Goal: Communication & Community: Ask a question

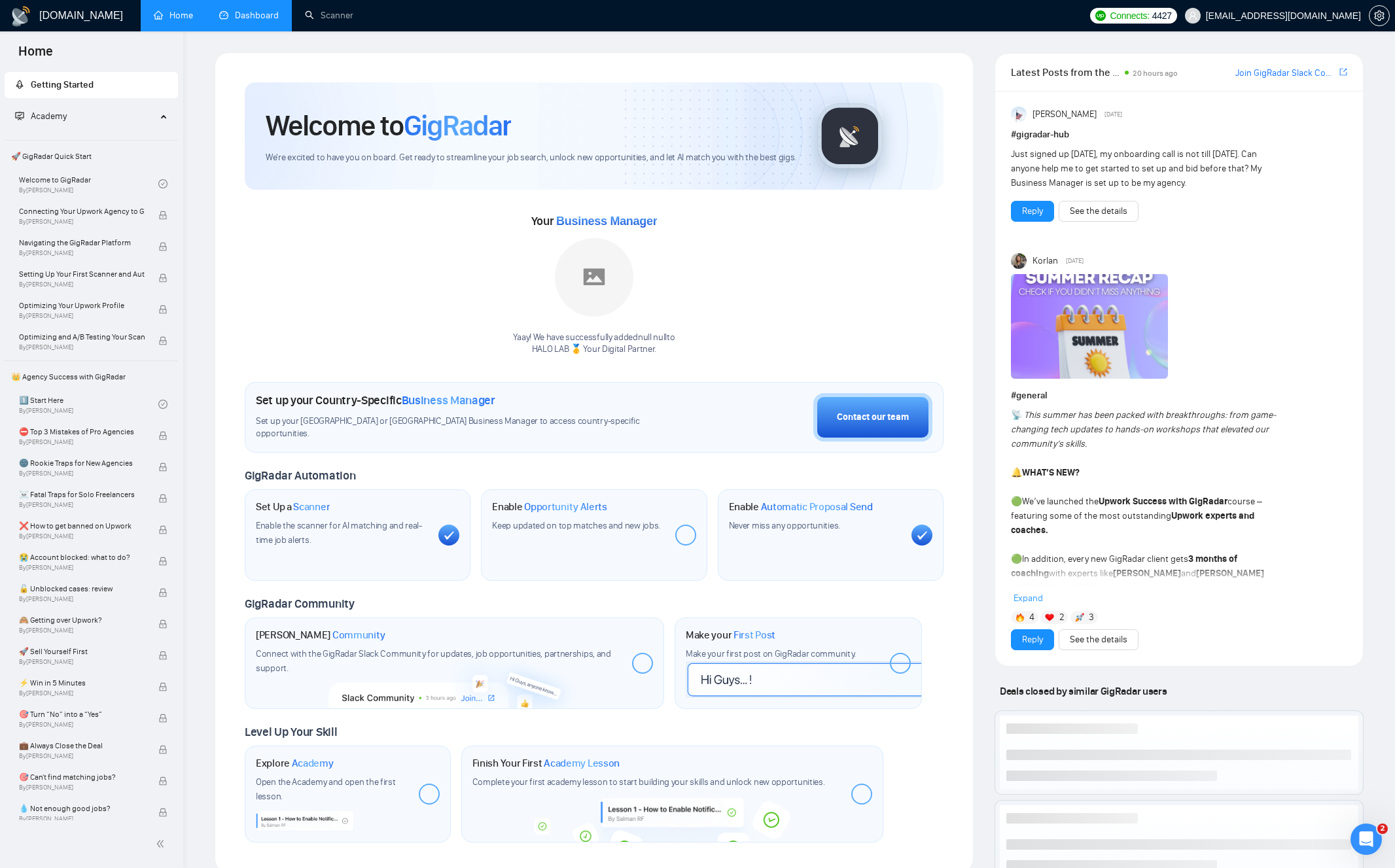
click at [261, 18] on link "Dashboard" at bounding box center [249, 15] width 60 height 11
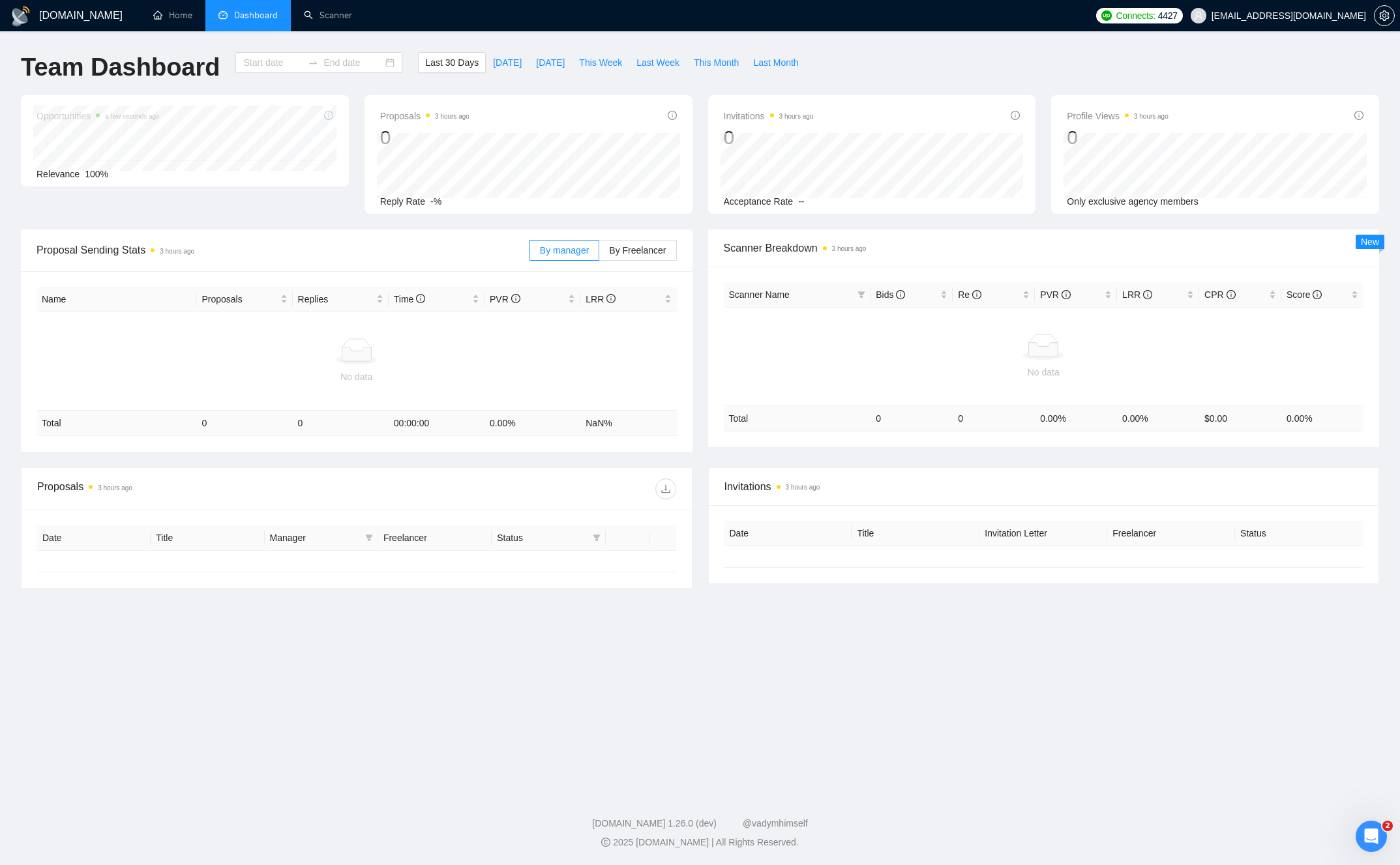
type input "[DATE]"
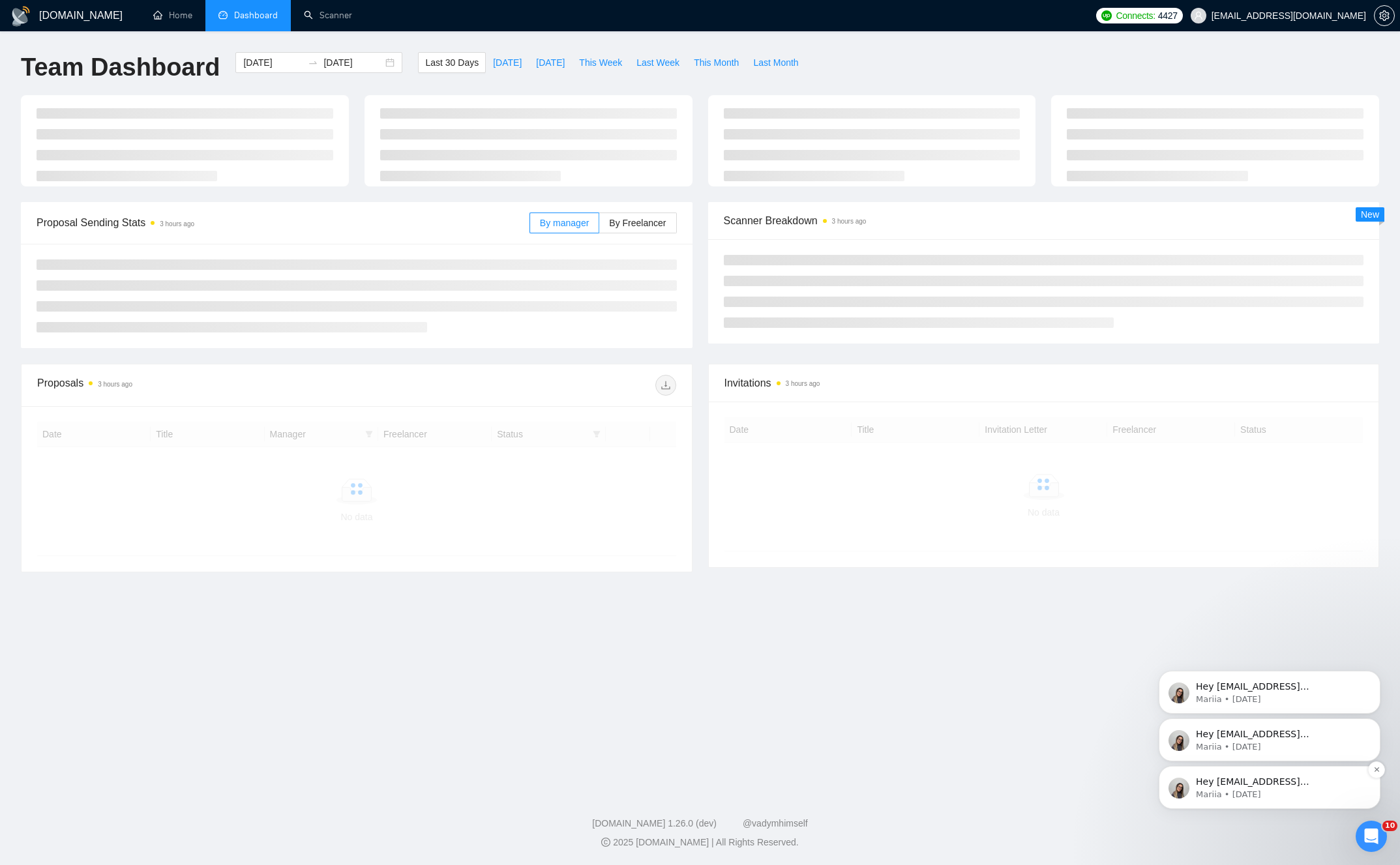
click at [1273, 792] on p "Mariia • [DATE]" at bounding box center [1280, 794] width 168 height 12
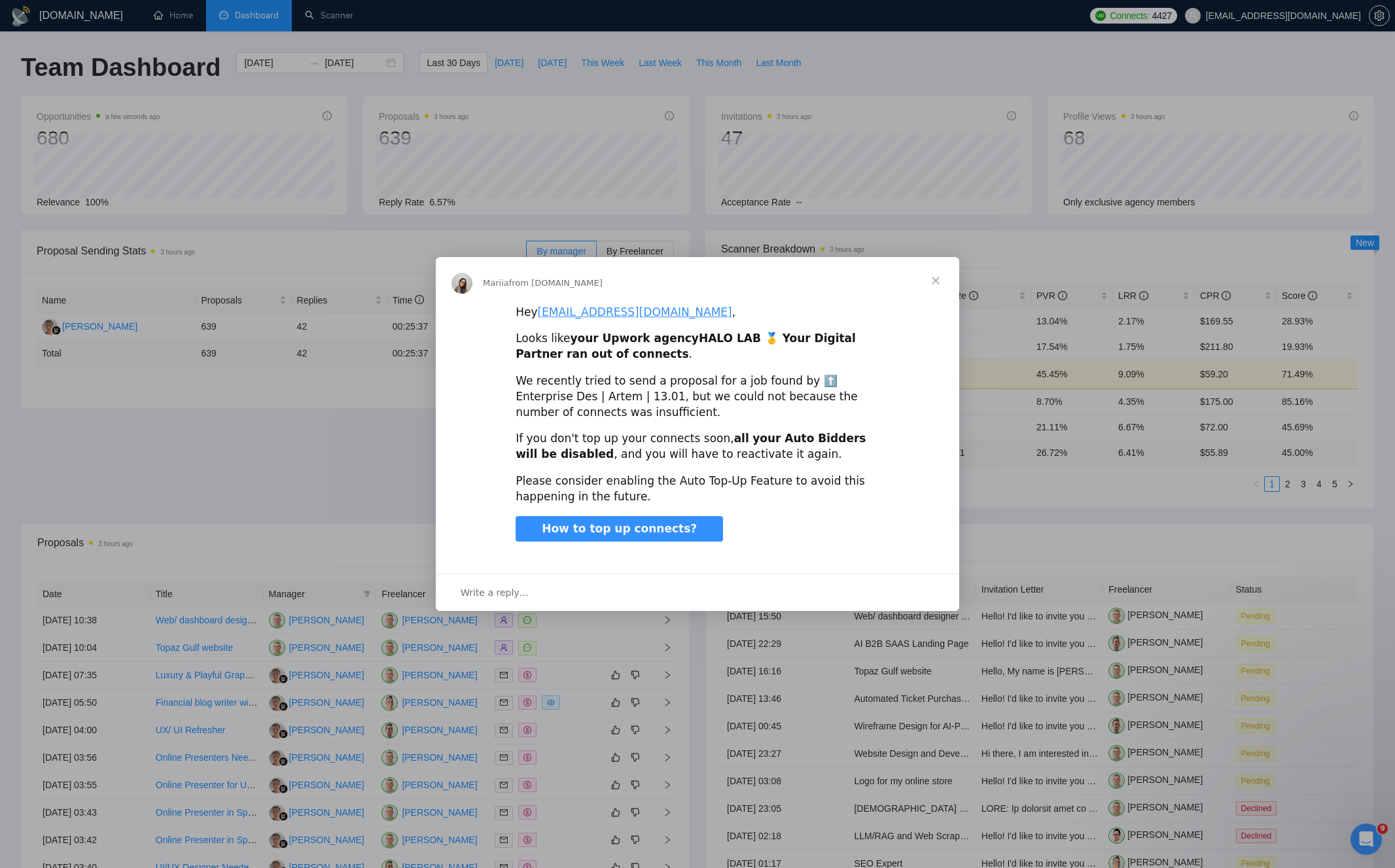
click at [931, 287] on span "Close" at bounding box center [936, 280] width 47 height 47
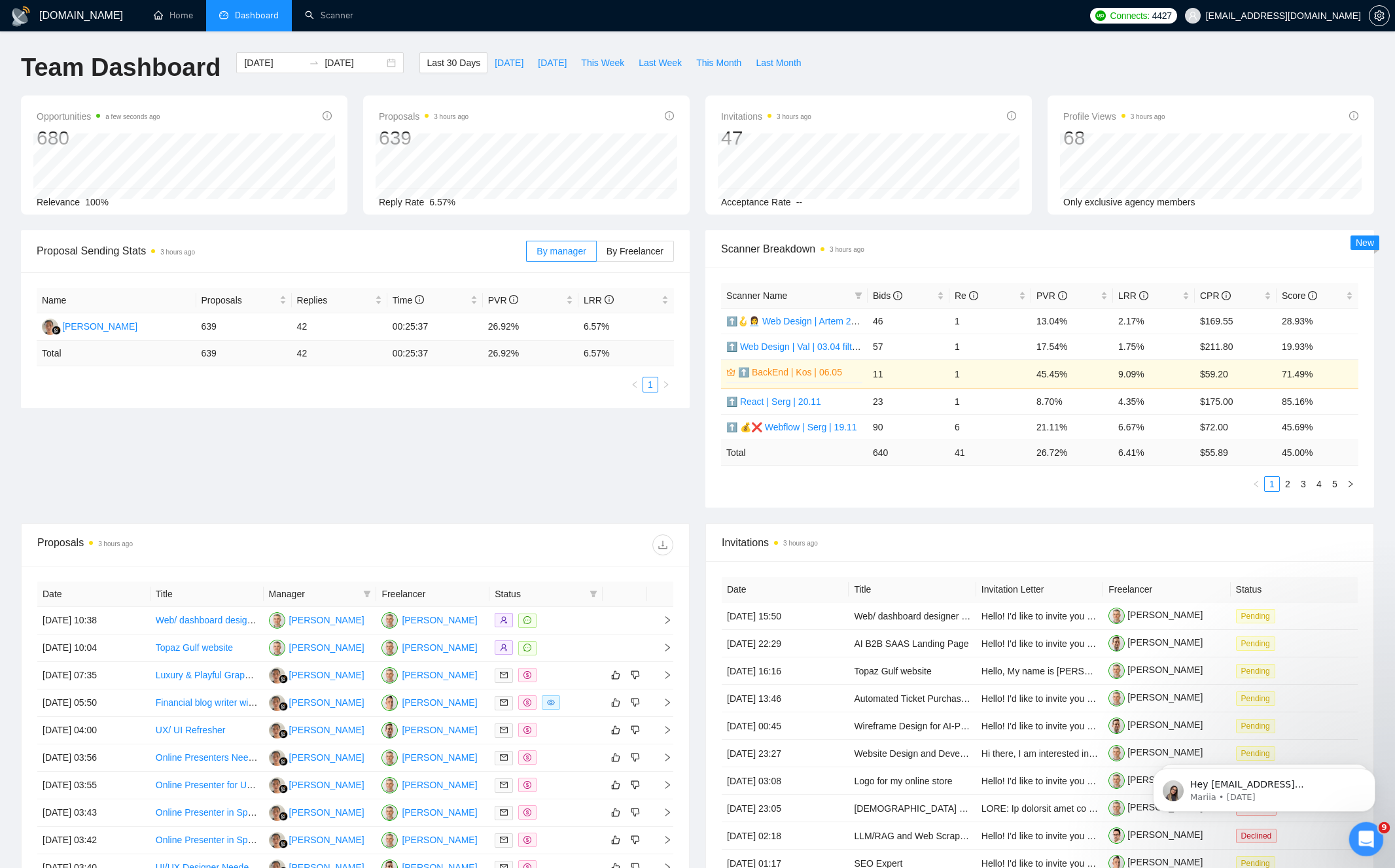
click at [1356, 833] on div "Open Intercom Messenger" at bounding box center [1364, 837] width 43 height 43
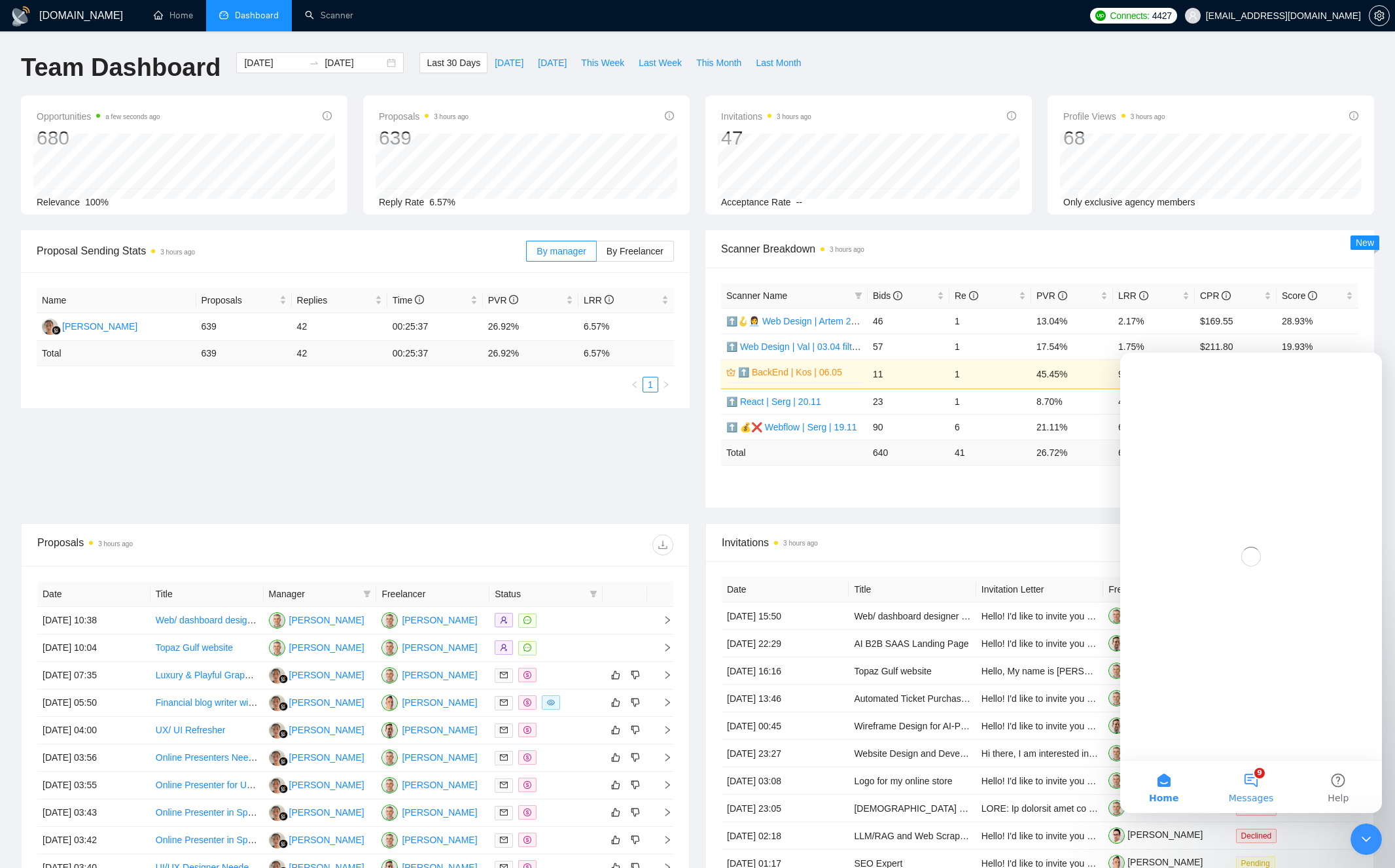
click at [1255, 776] on button "9 Messages" at bounding box center [1251, 787] width 87 height 53
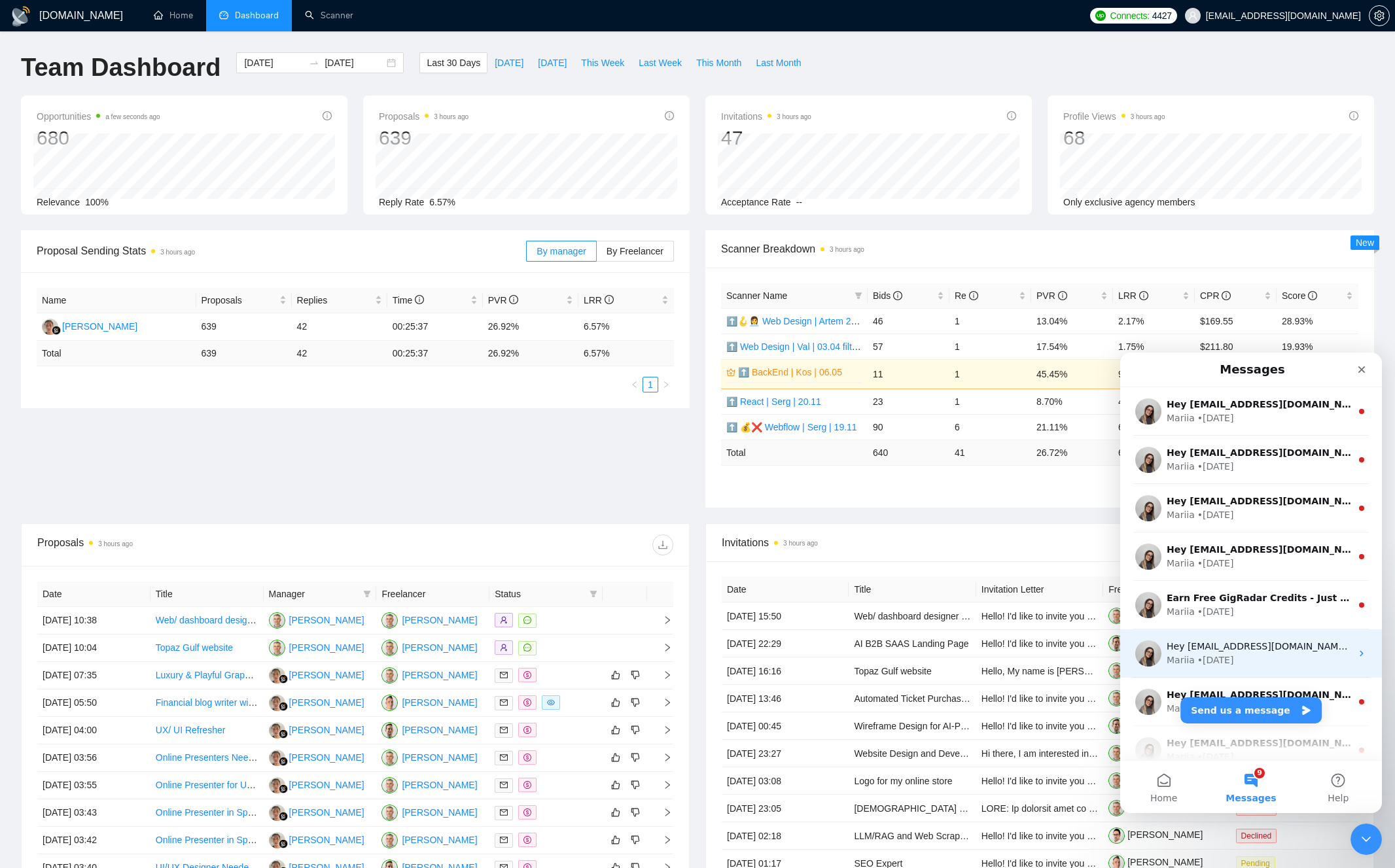
scroll to position [8, 0]
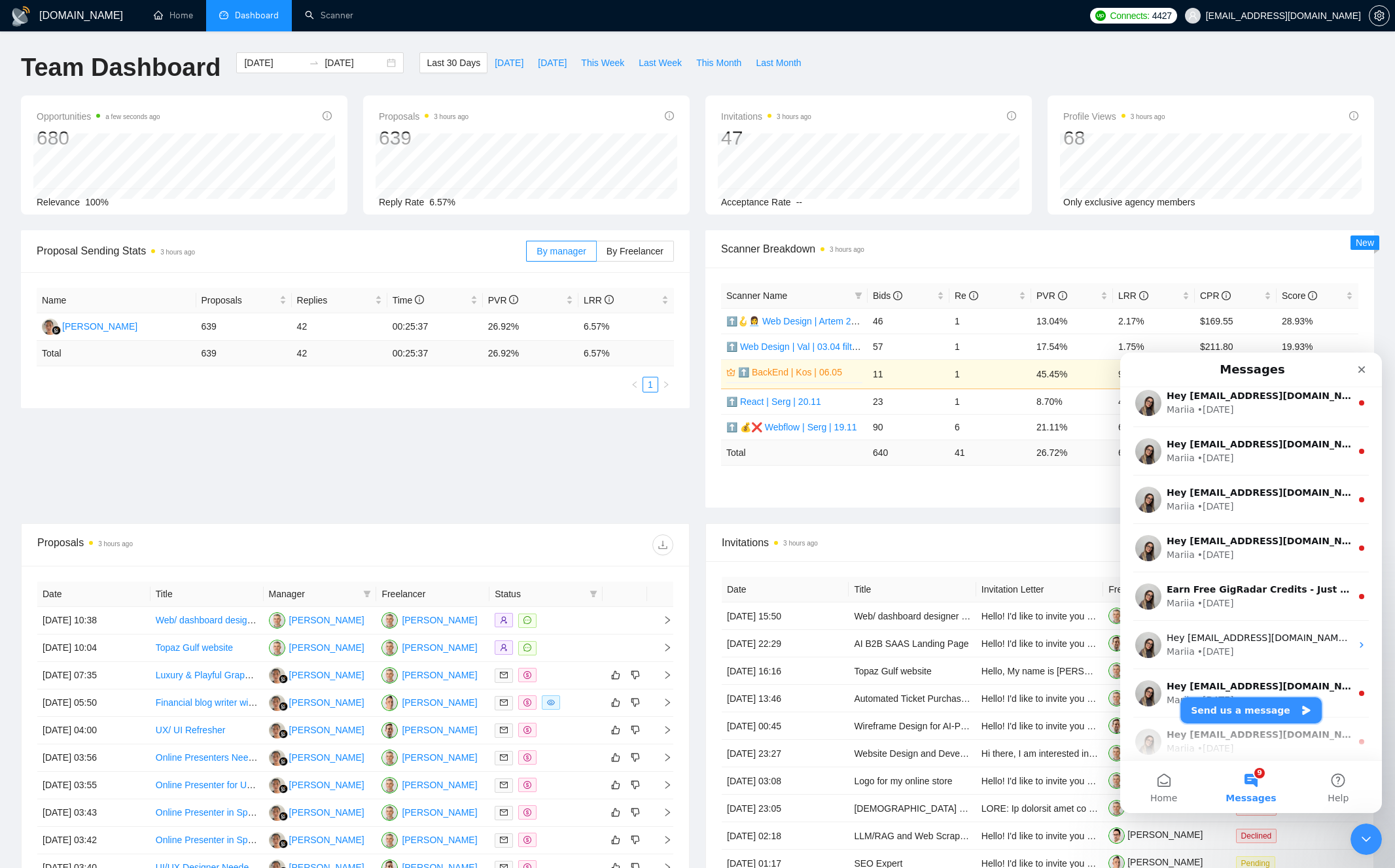
click at [1258, 709] on button "Send us a message" at bounding box center [1251, 710] width 141 height 26
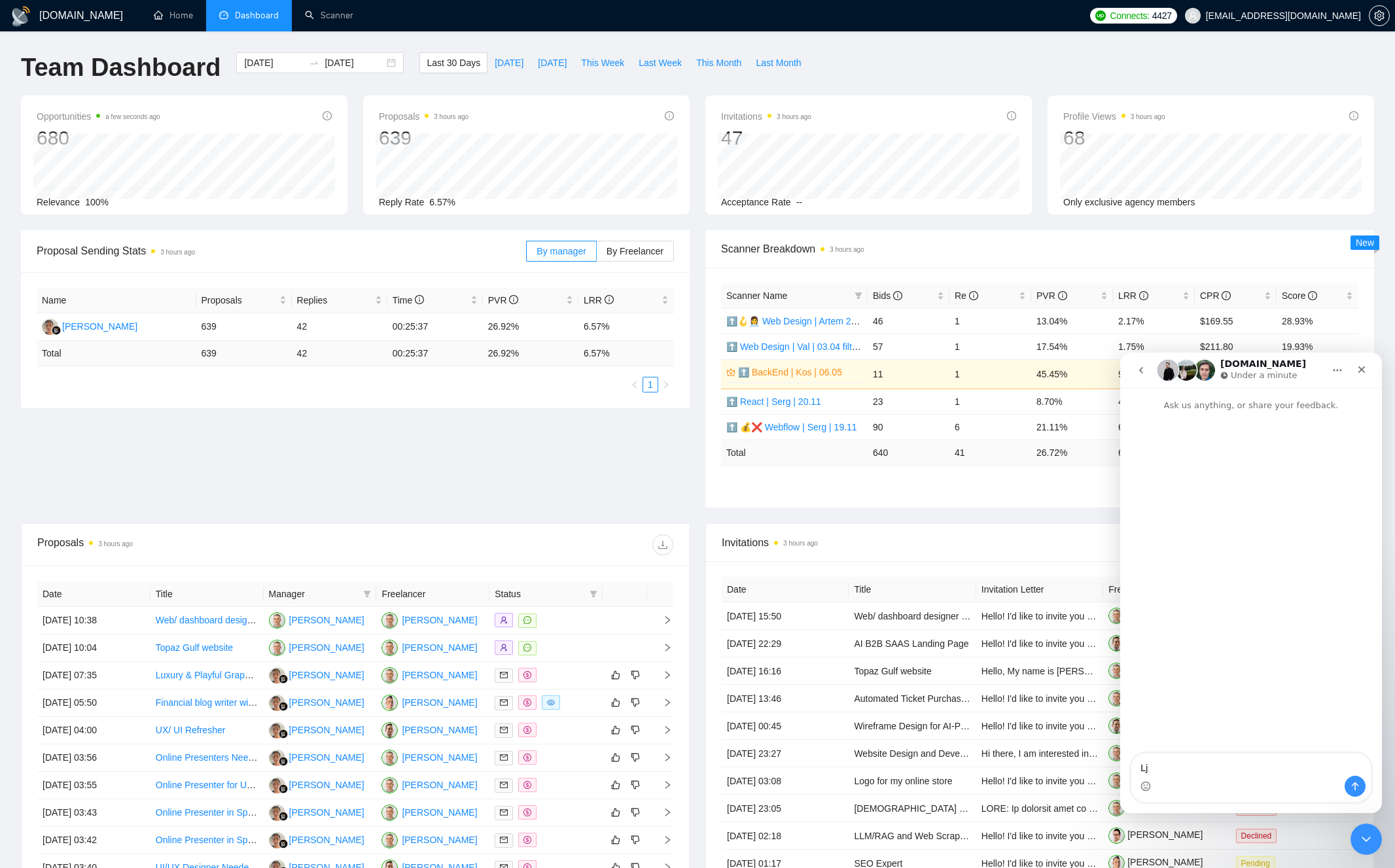
type textarea "L"
type textarea "Добрый день, есть возможность [DEMOGRAPHIC_DATA]"
type textarea "L"
click at [1328, 761] on textarea "Добрый день, есть возможность [DEMOGRAPHIC_DATA]" at bounding box center [1251, 758] width 240 height 35
click at [1307, 767] on textarea "Добрый день, есть возможность [DEMOGRAPHIC_DATA]" at bounding box center [1251, 758] width 240 height 35
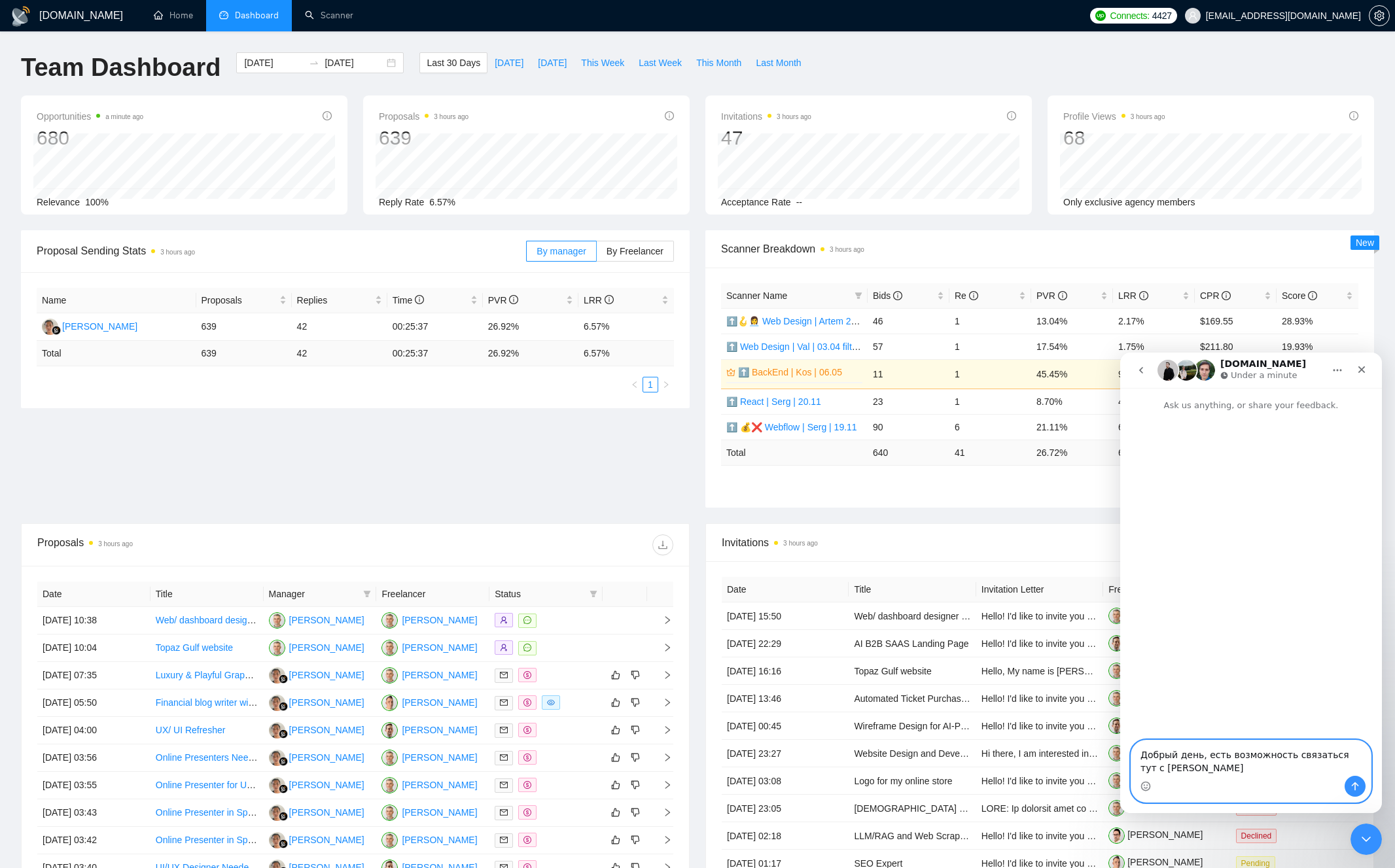
type textarea "Добрый день, есть возможность связаться тут с [PERSON_NAME]?"
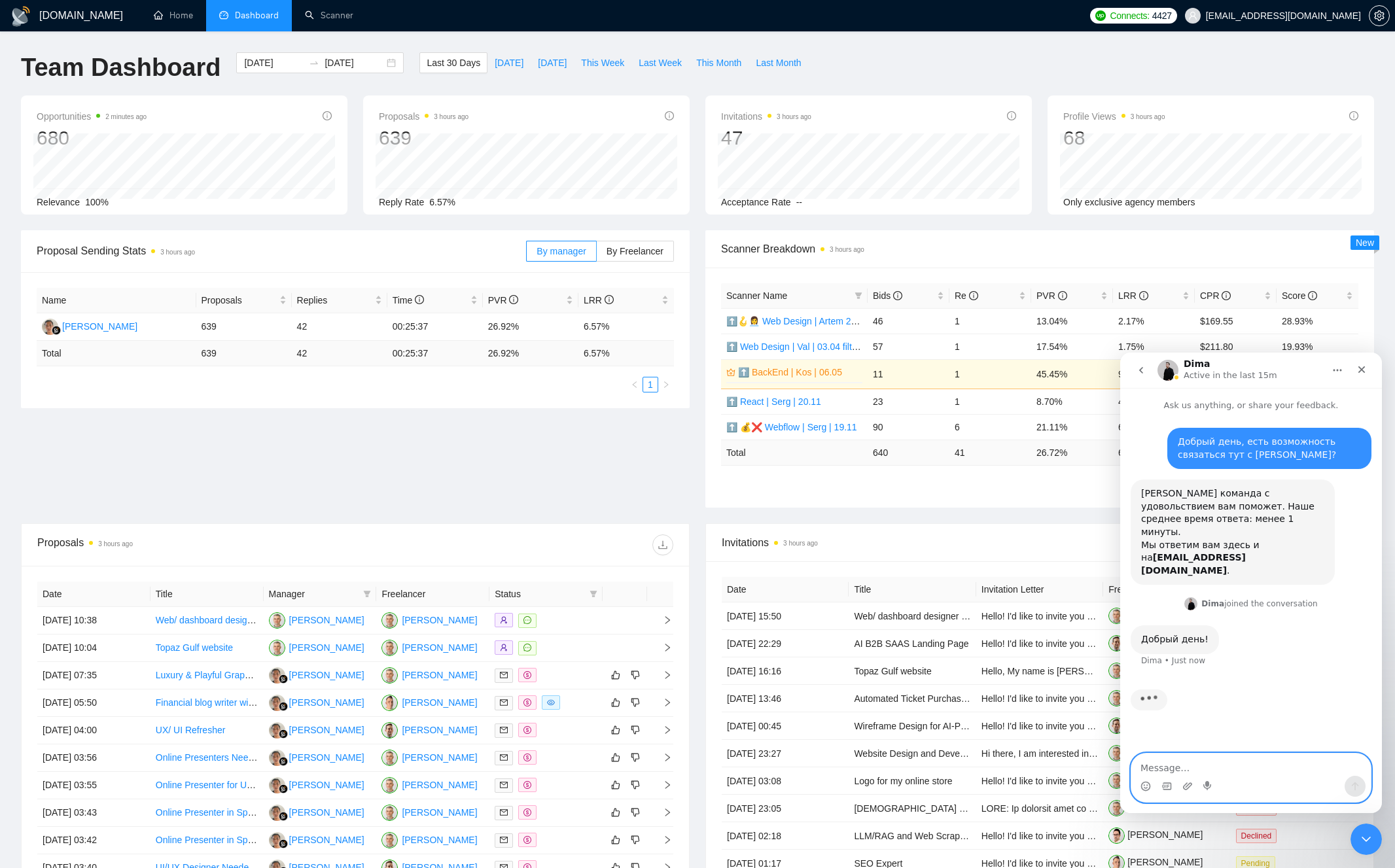
click at [1250, 767] on textarea "Message…" at bounding box center [1251, 765] width 240 height 22
type textarea "[PERSON_NAME], добрый де"
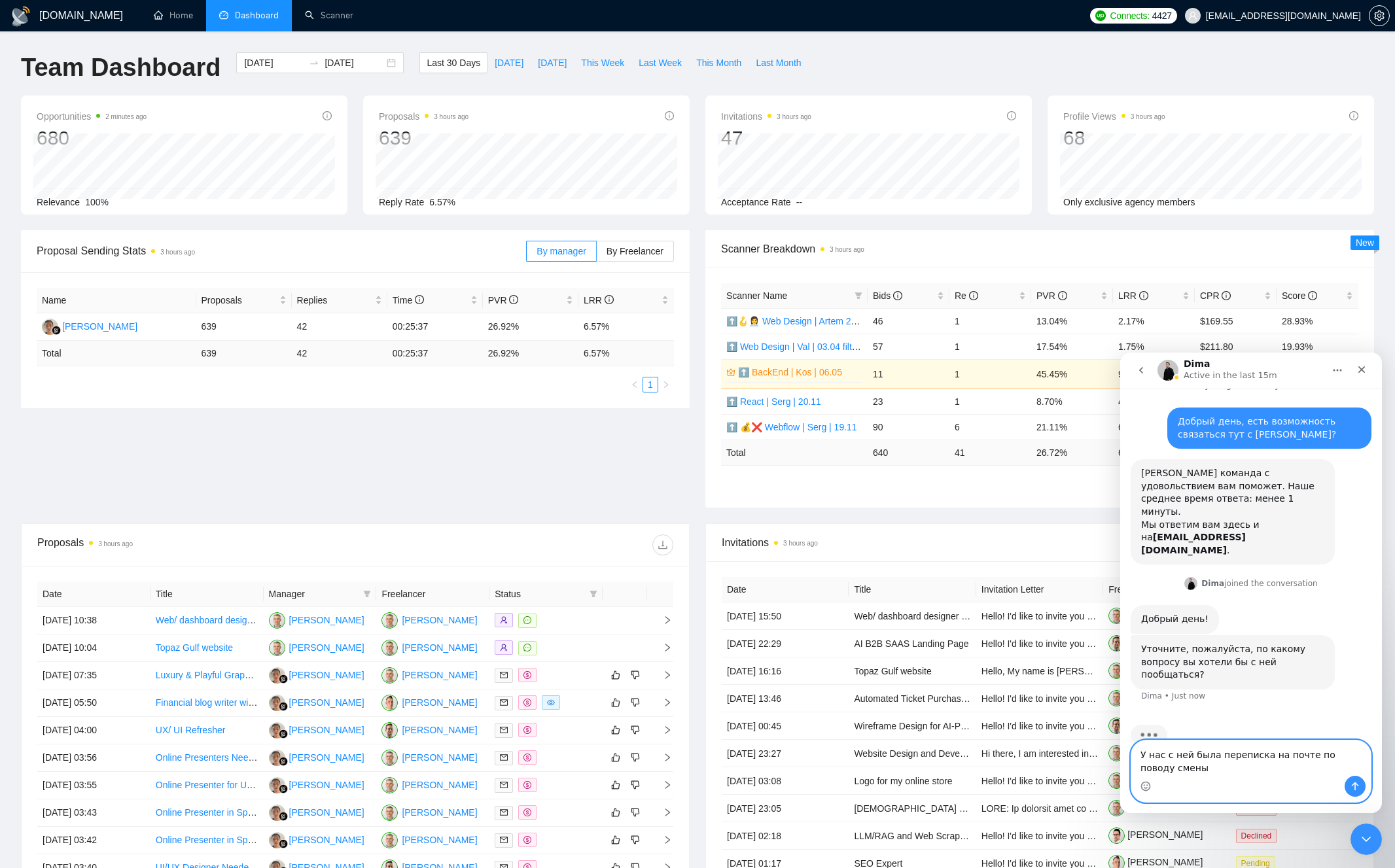
scroll to position [21, 0]
type textarea "У нас с ней была переписка на почте по поводу смены тарифа"
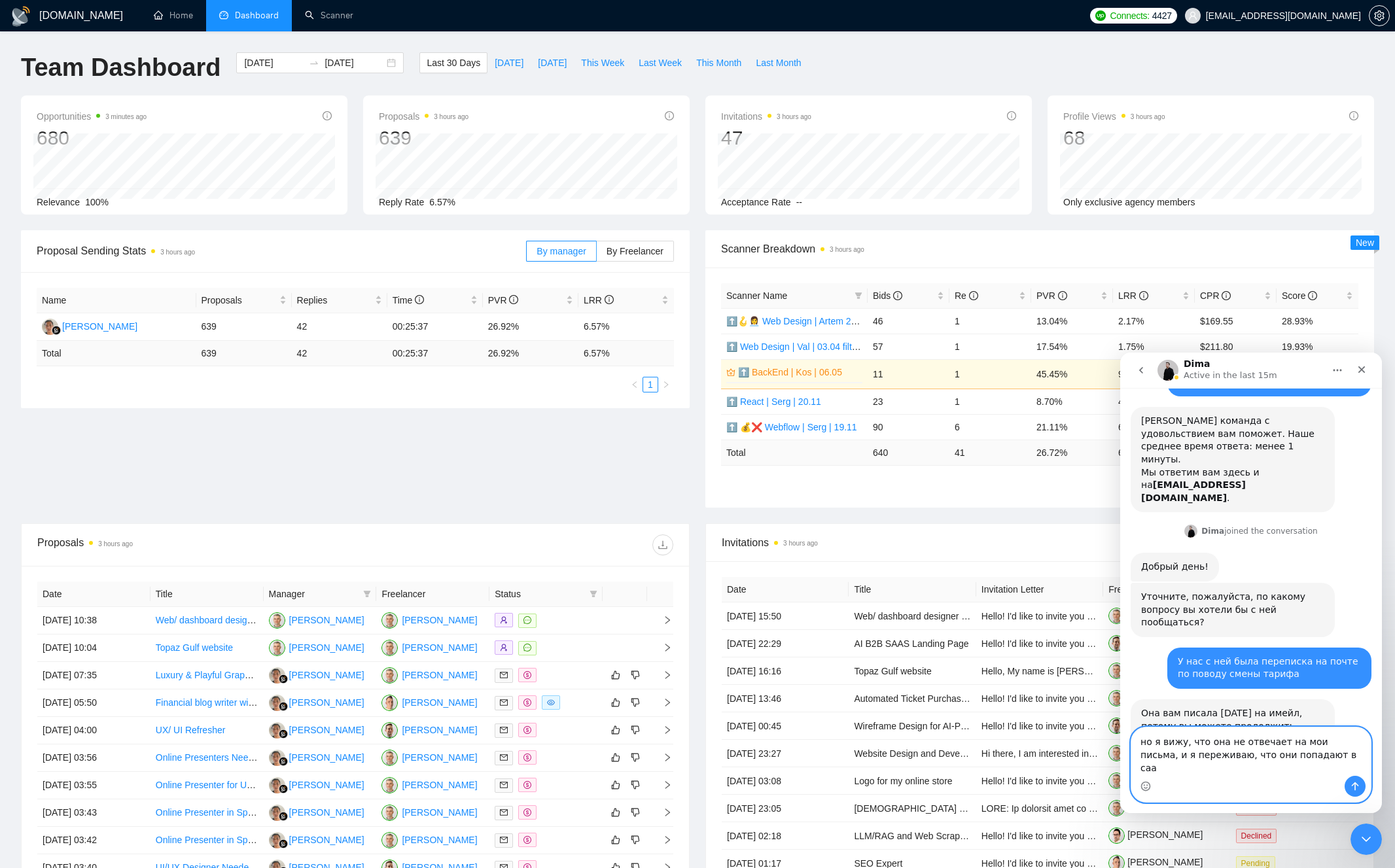
scroll to position [87, 0]
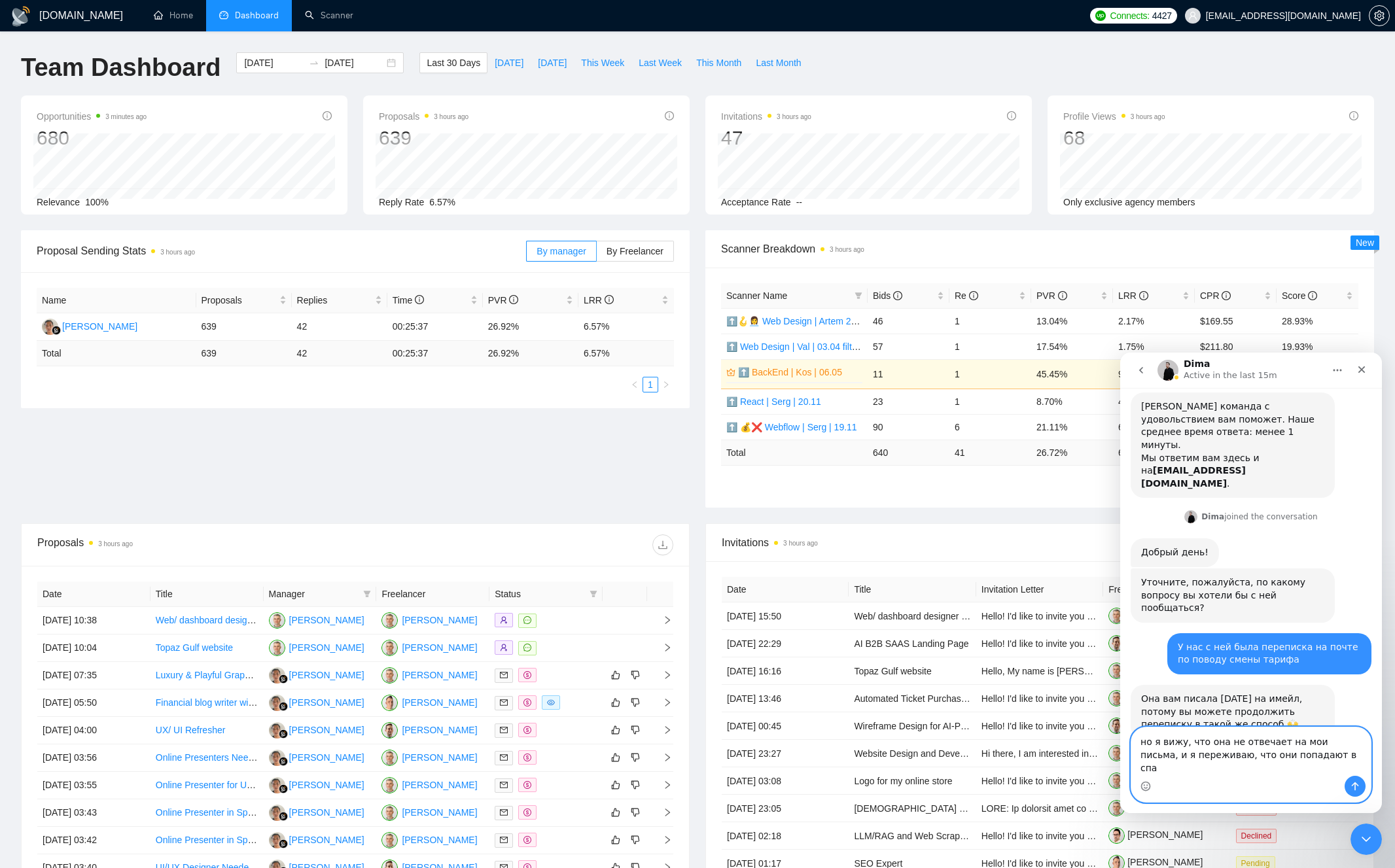
type textarea "но я вижу, что она не отвечает на мои письма, и я переживаю, что они попадают в…"
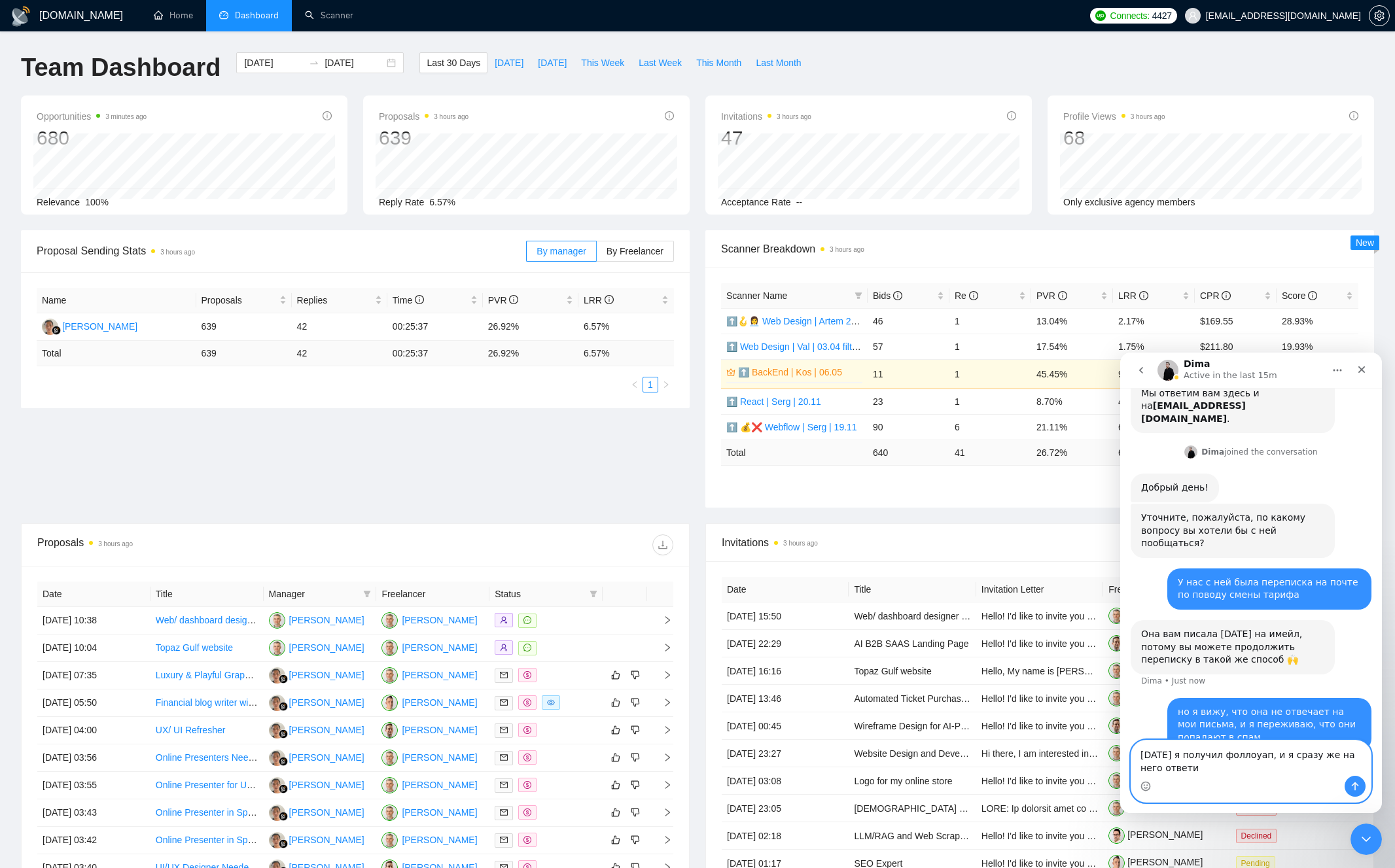
type textarea "[DATE] я получил фоллоуап, и я сразу же на него ответил"
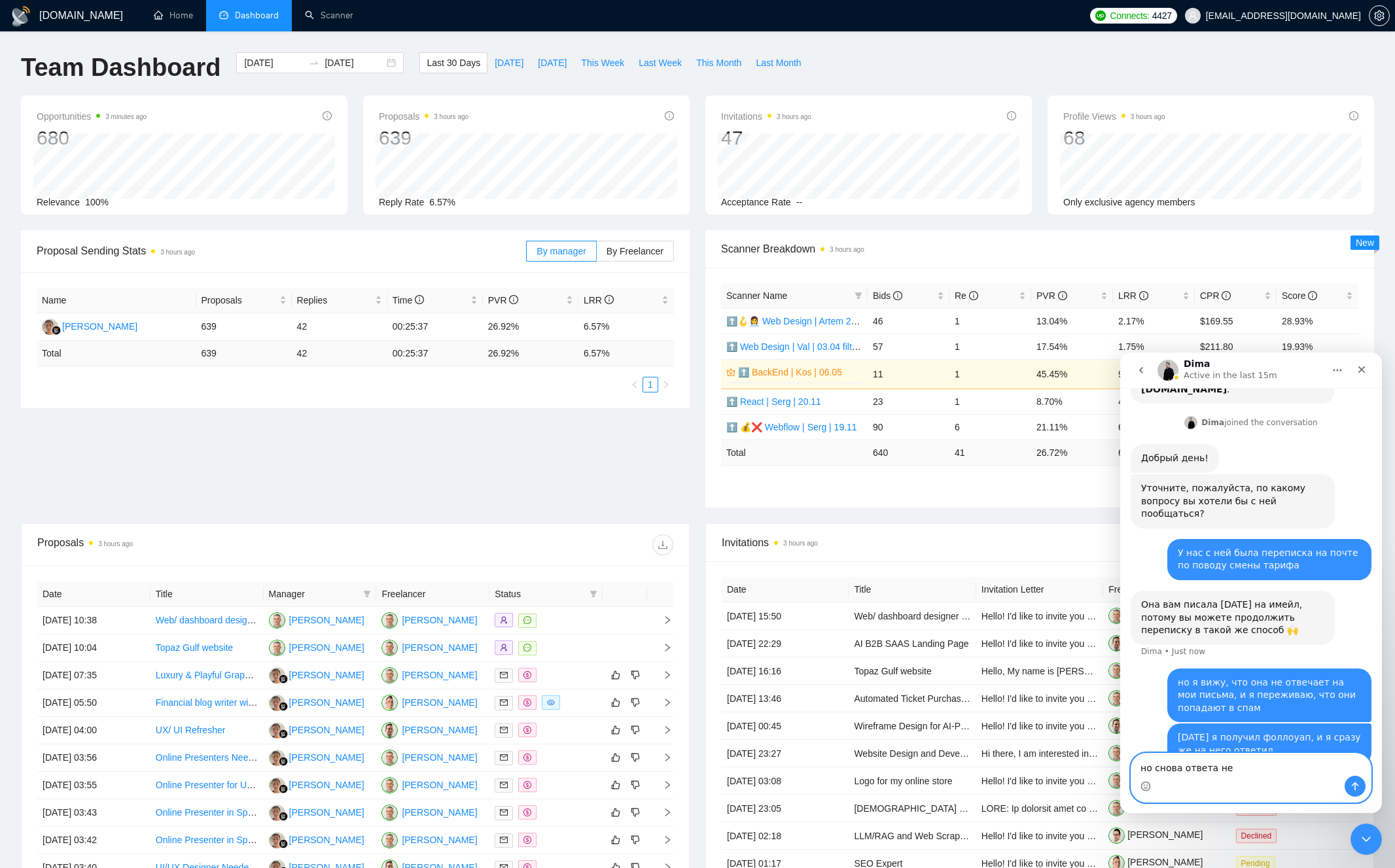
type textarea "но снова ответа нет"
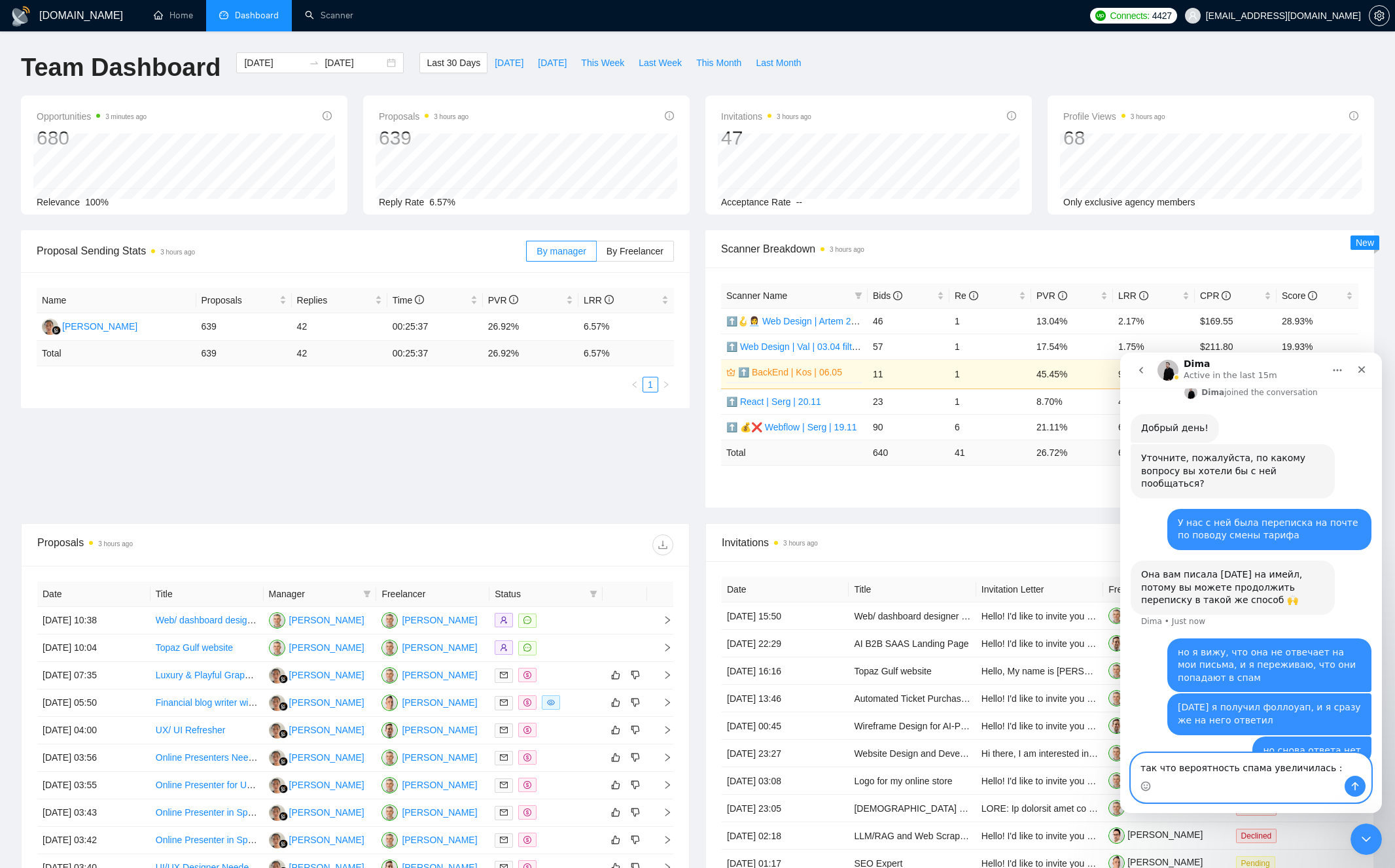
type textarea "так что вероятность спама увеличилась :)"
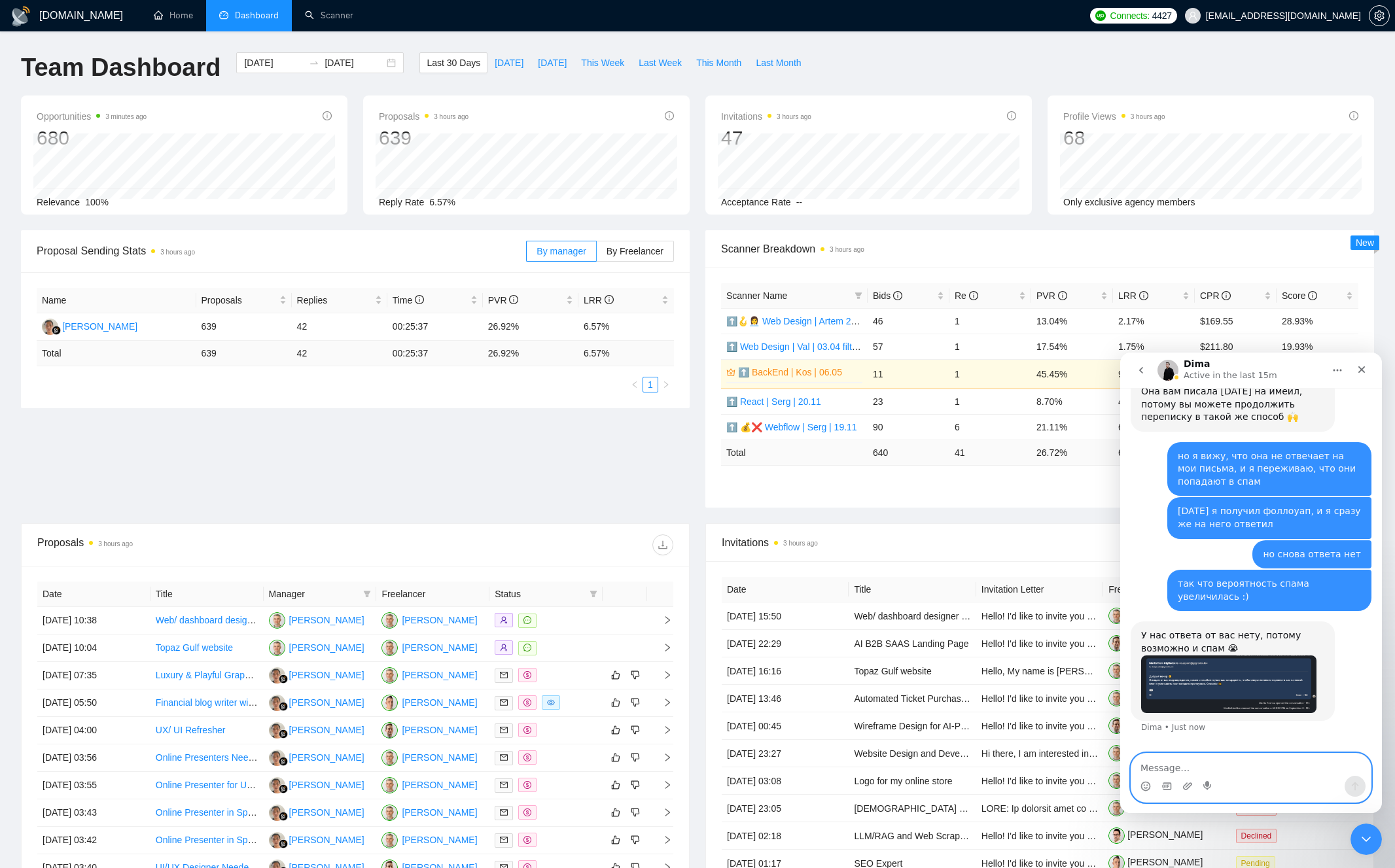
scroll to position [414, 0]
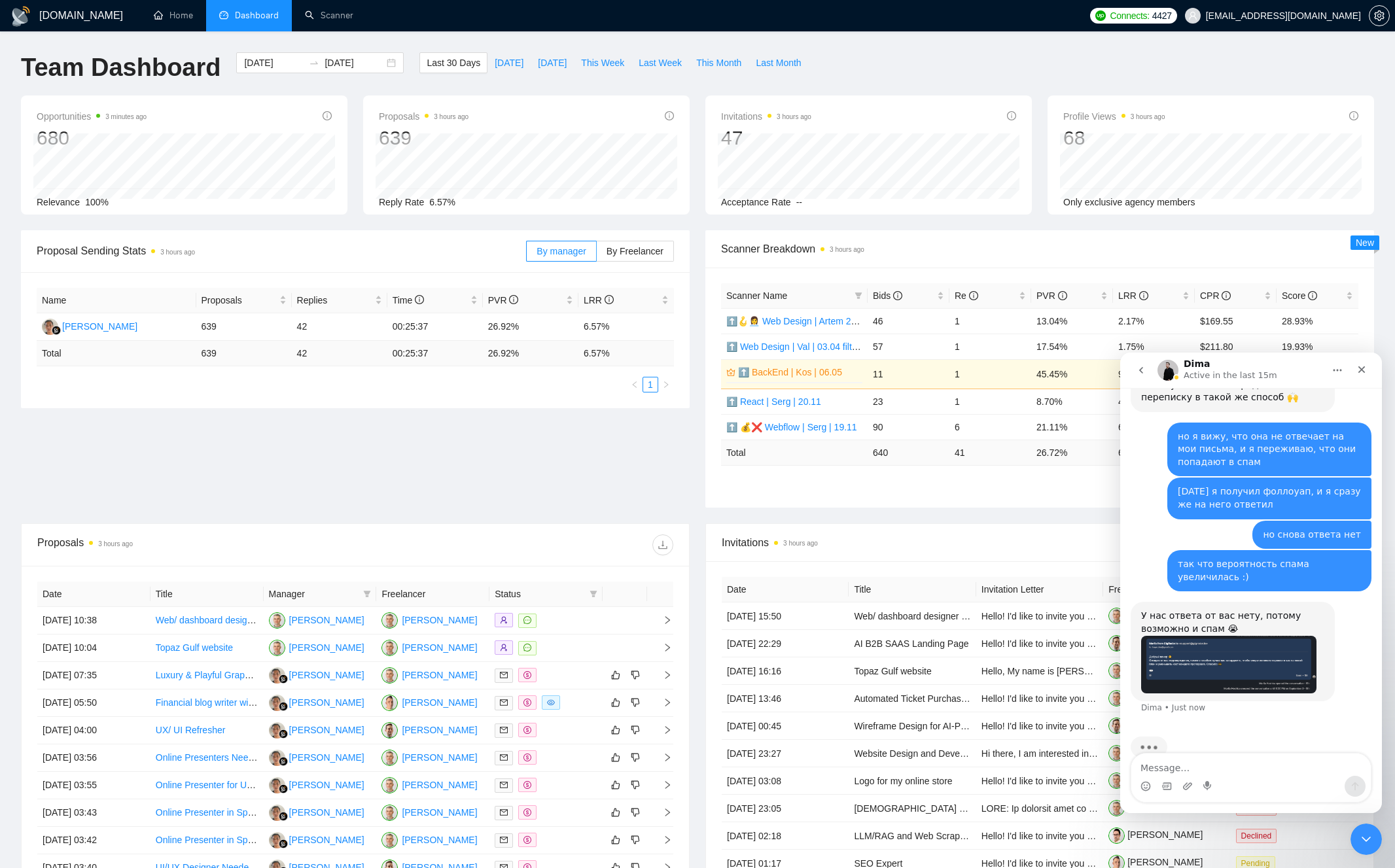
click at [1188, 649] on img "Dima says…" at bounding box center [1229, 665] width 176 height 58
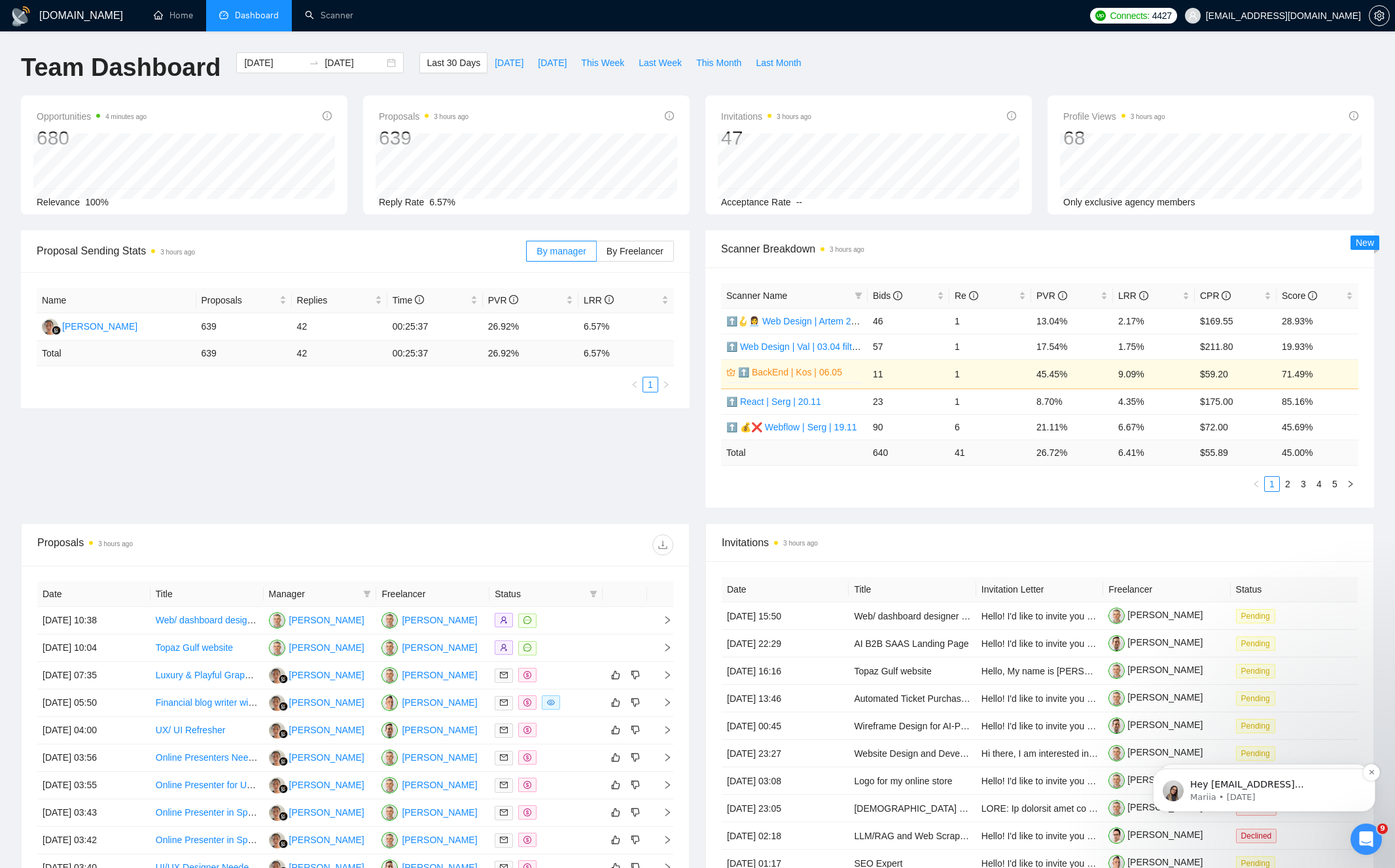
click at [1284, 796] on p "Mariia • [DATE]" at bounding box center [1275, 797] width 169 height 12
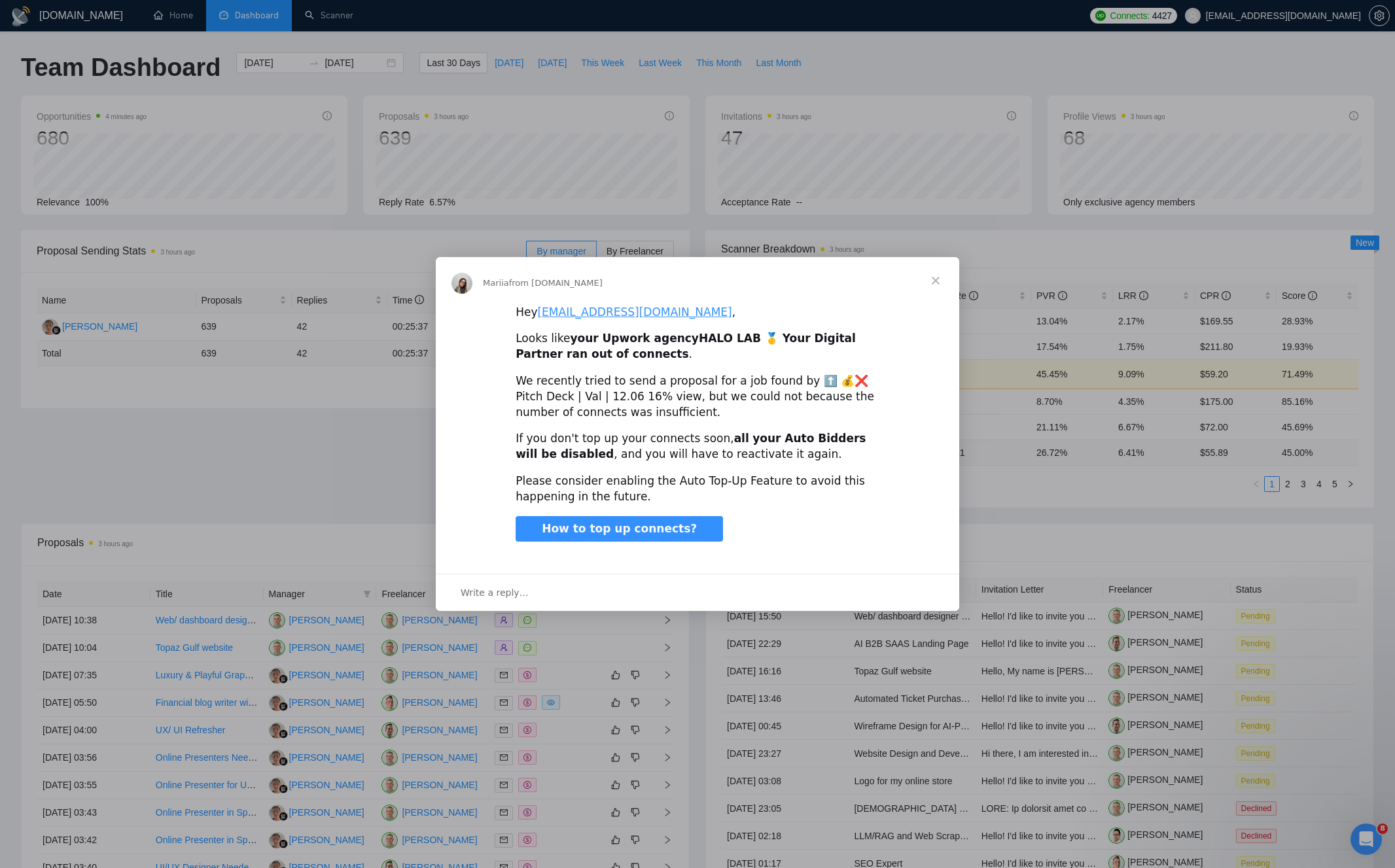
scroll to position [0, 0]
click at [932, 282] on span "Close" at bounding box center [936, 280] width 47 height 47
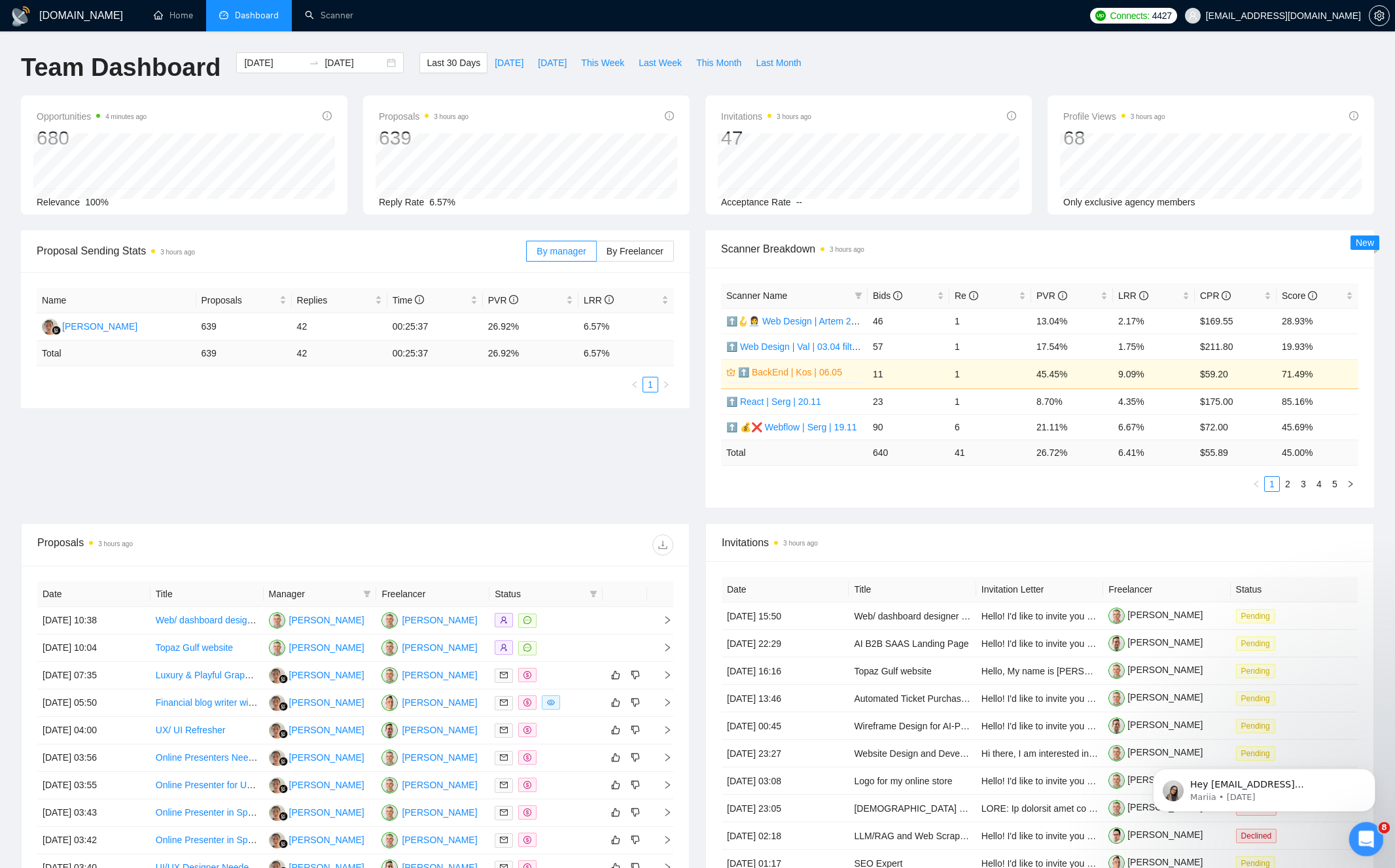
click at [1373, 842] on div "Open Intercom Messenger" at bounding box center [1364, 837] width 43 height 43
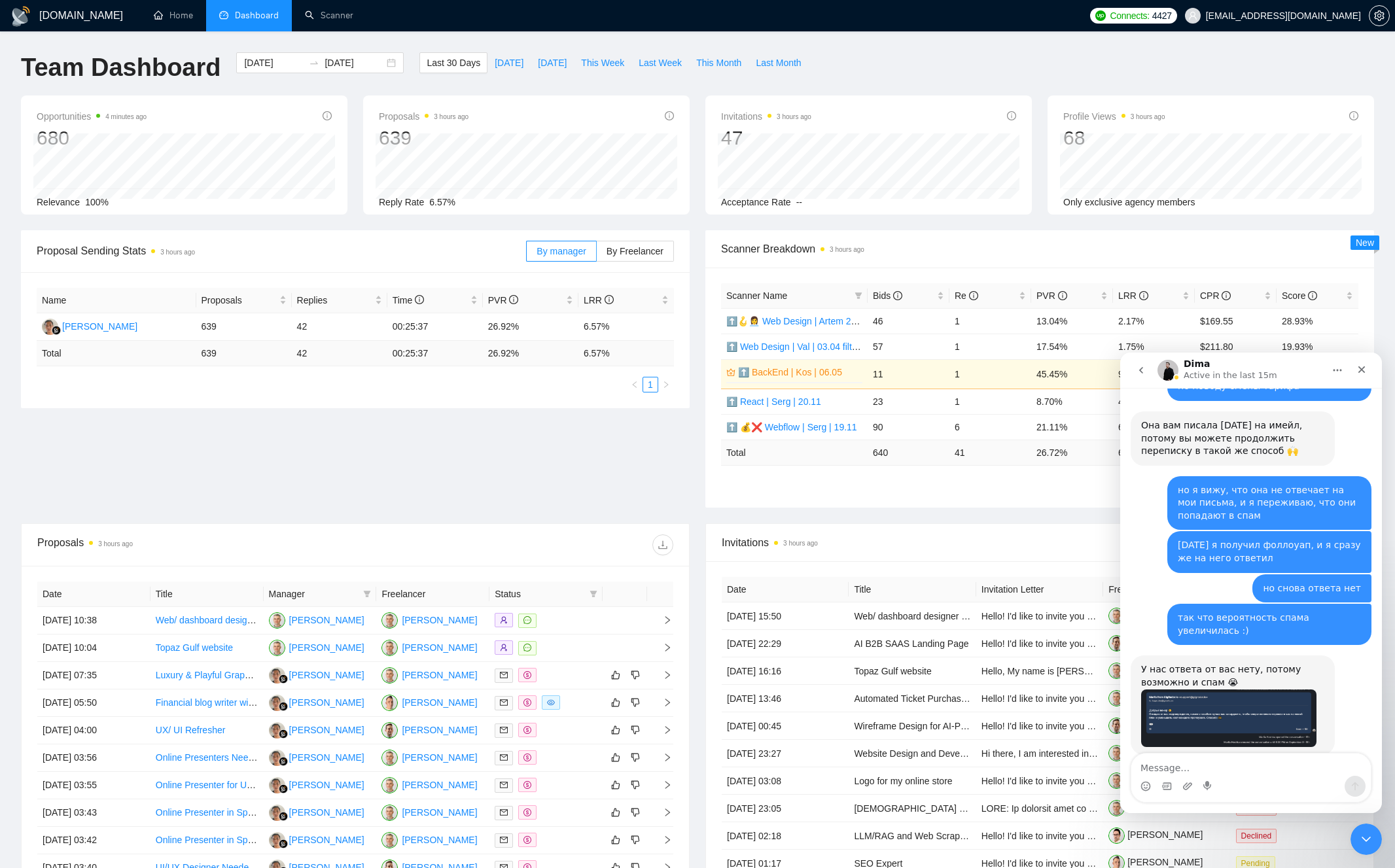
scroll to position [414, 0]
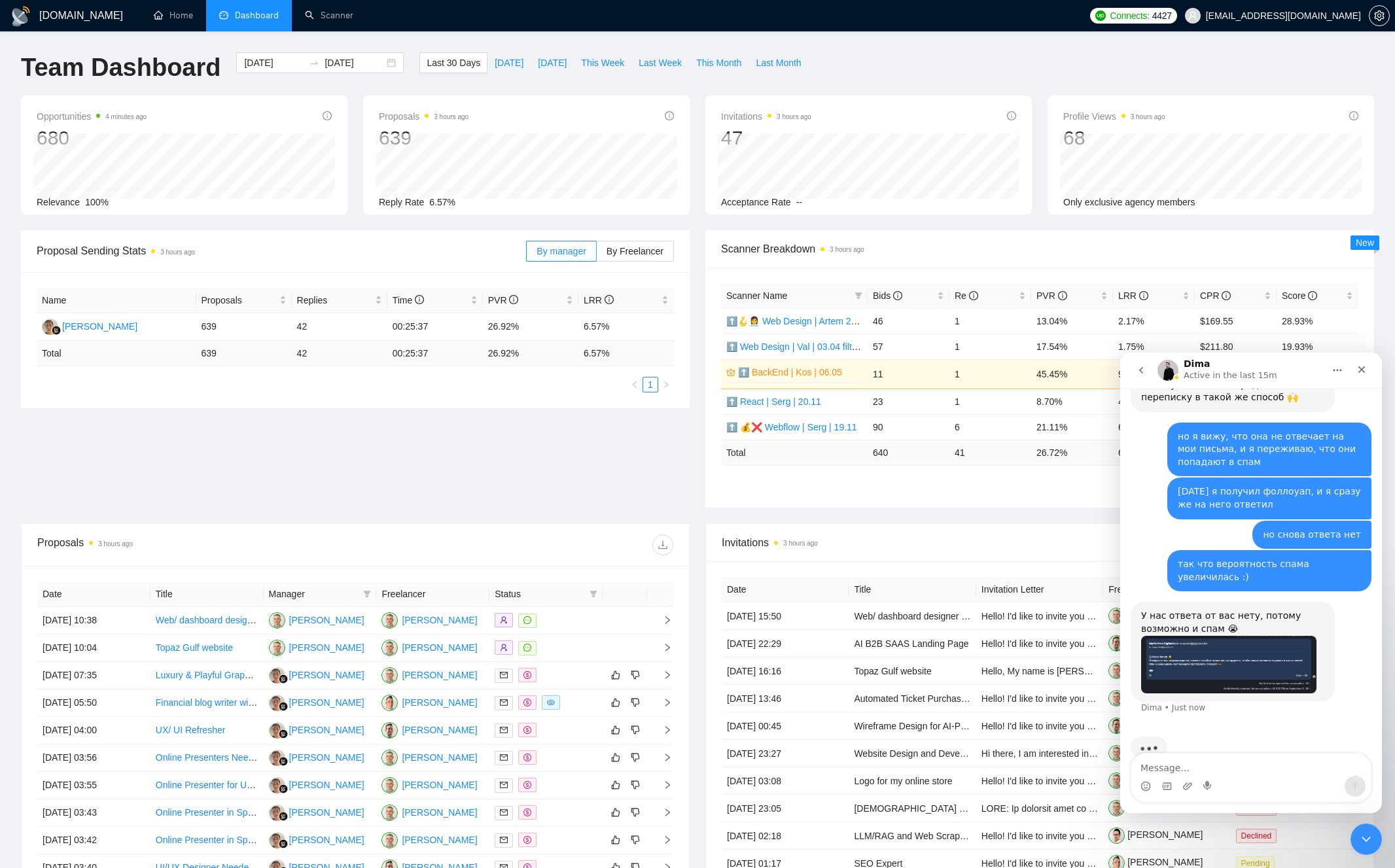
click at [1253, 767] on textarea "Message…" at bounding box center [1251, 765] width 240 height 22
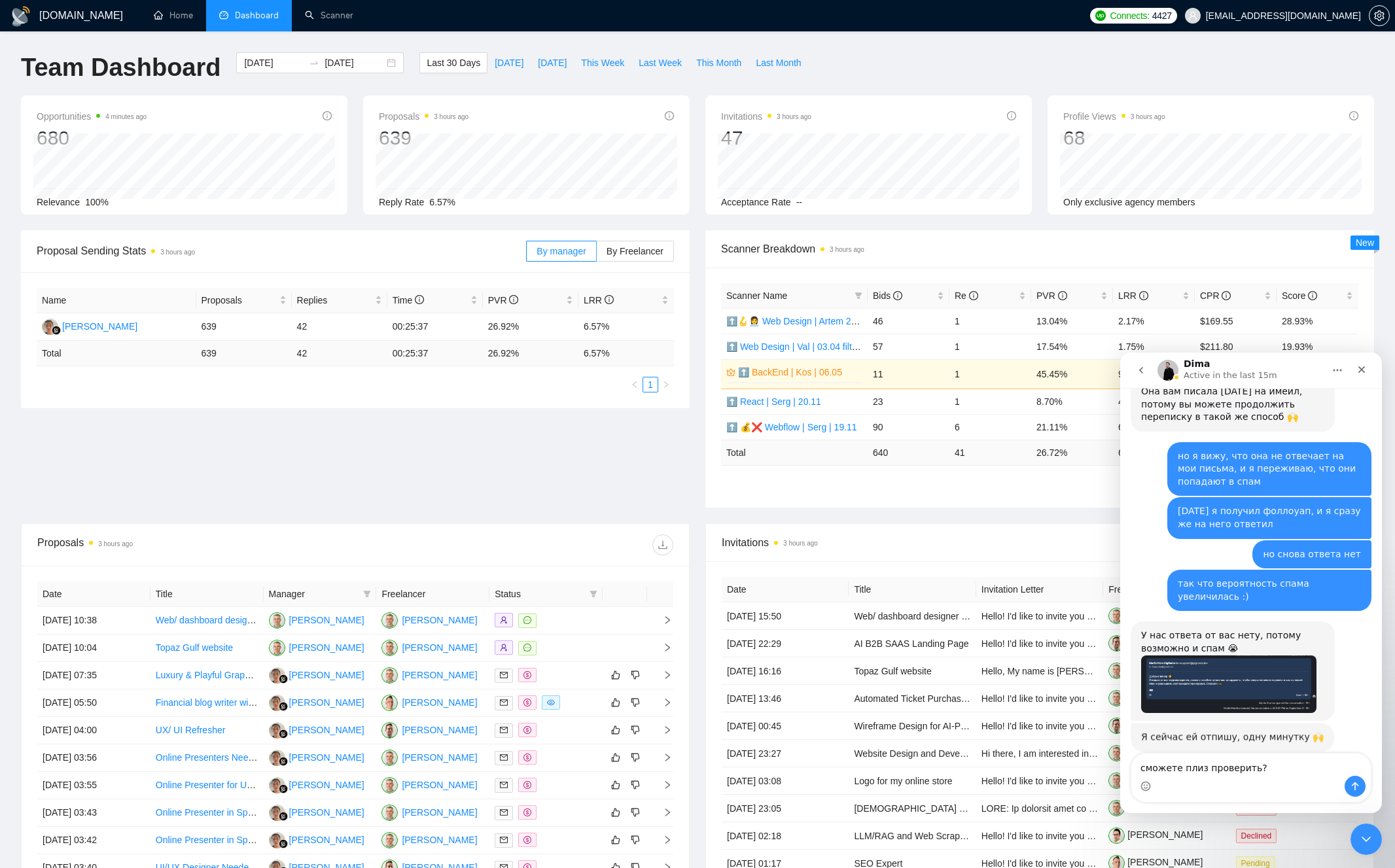
scroll to position [393, 0]
type textarea "спасибо"
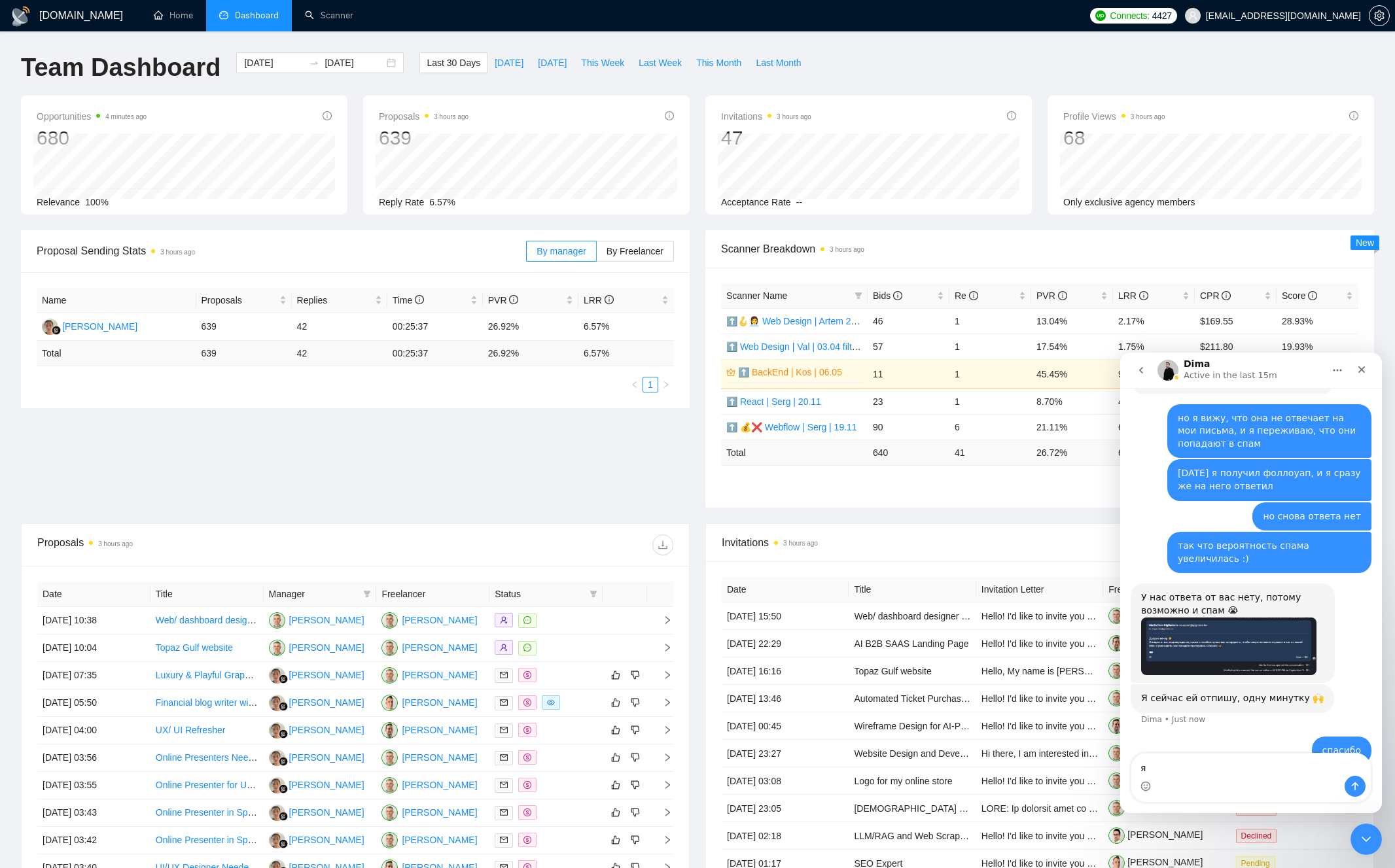
type textarea "я"
click at [1288, 766] on textarea "пусть пришлет инвойс на" at bounding box center [1251, 765] width 240 height 22
click at [1206, 768] on textarea "пусть пришлет инвойс на" at bounding box center [1251, 765] width 240 height 22
click at [1285, 770] on textarea "пусть пришлет плиз инвойс на" at bounding box center [1251, 765] width 240 height 22
paste textarea "[EMAIL_ADDRESS][DOMAIN_NAME]"
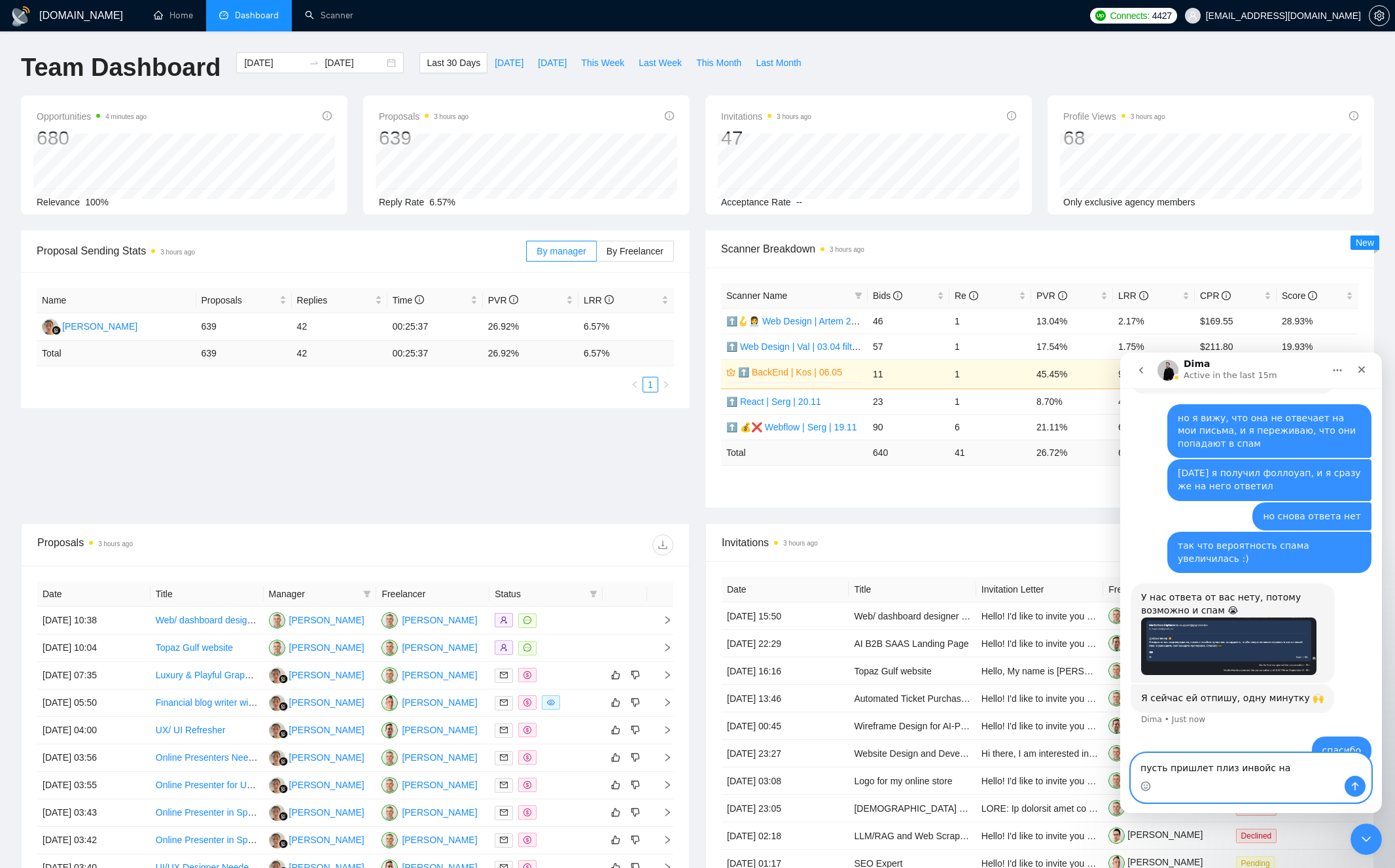
type textarea "пусть пришлет плиз инвойс на [EMAIL_ADDRESS][DOMAIN_NAME]"
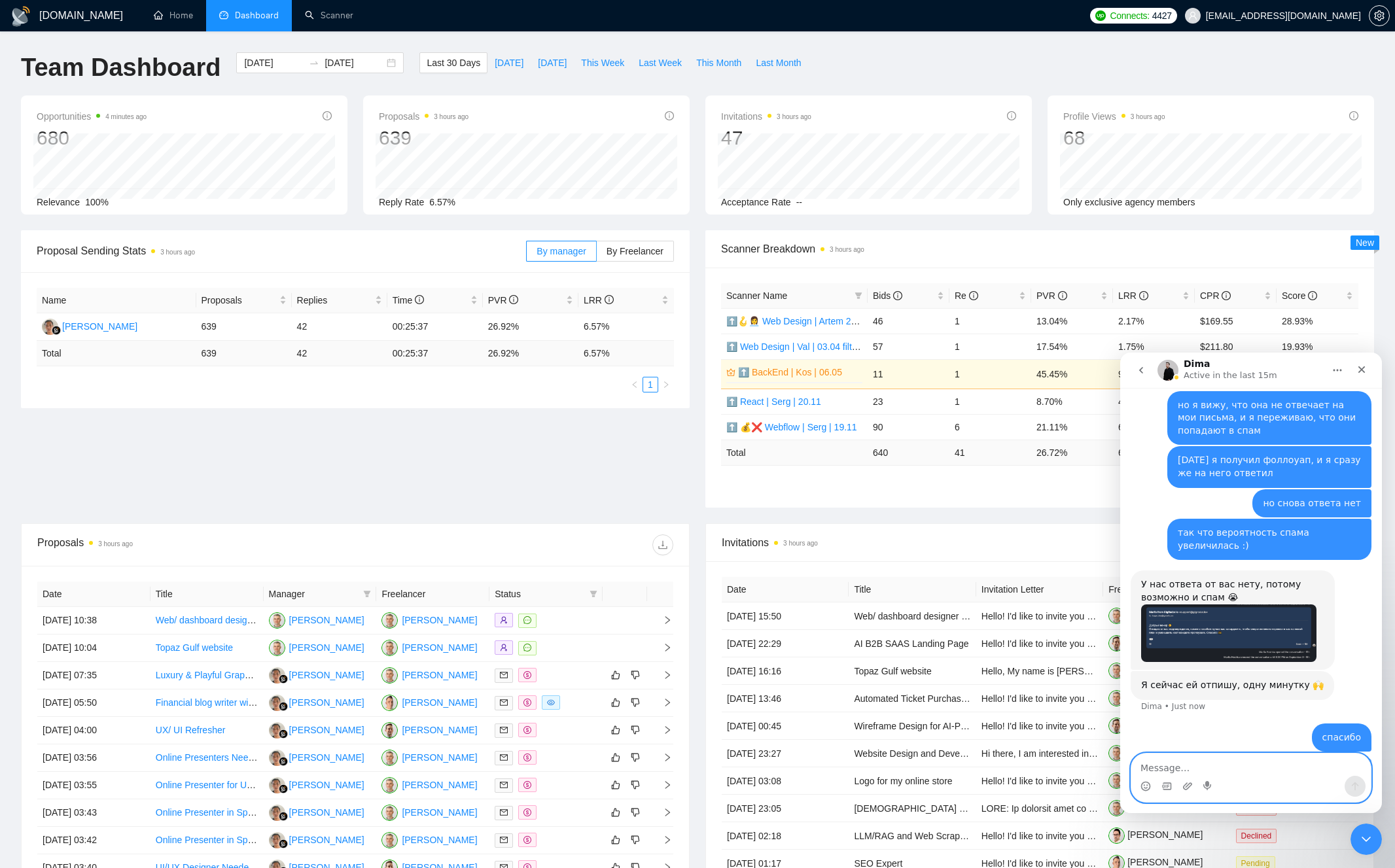
scroll to position [475, 0]
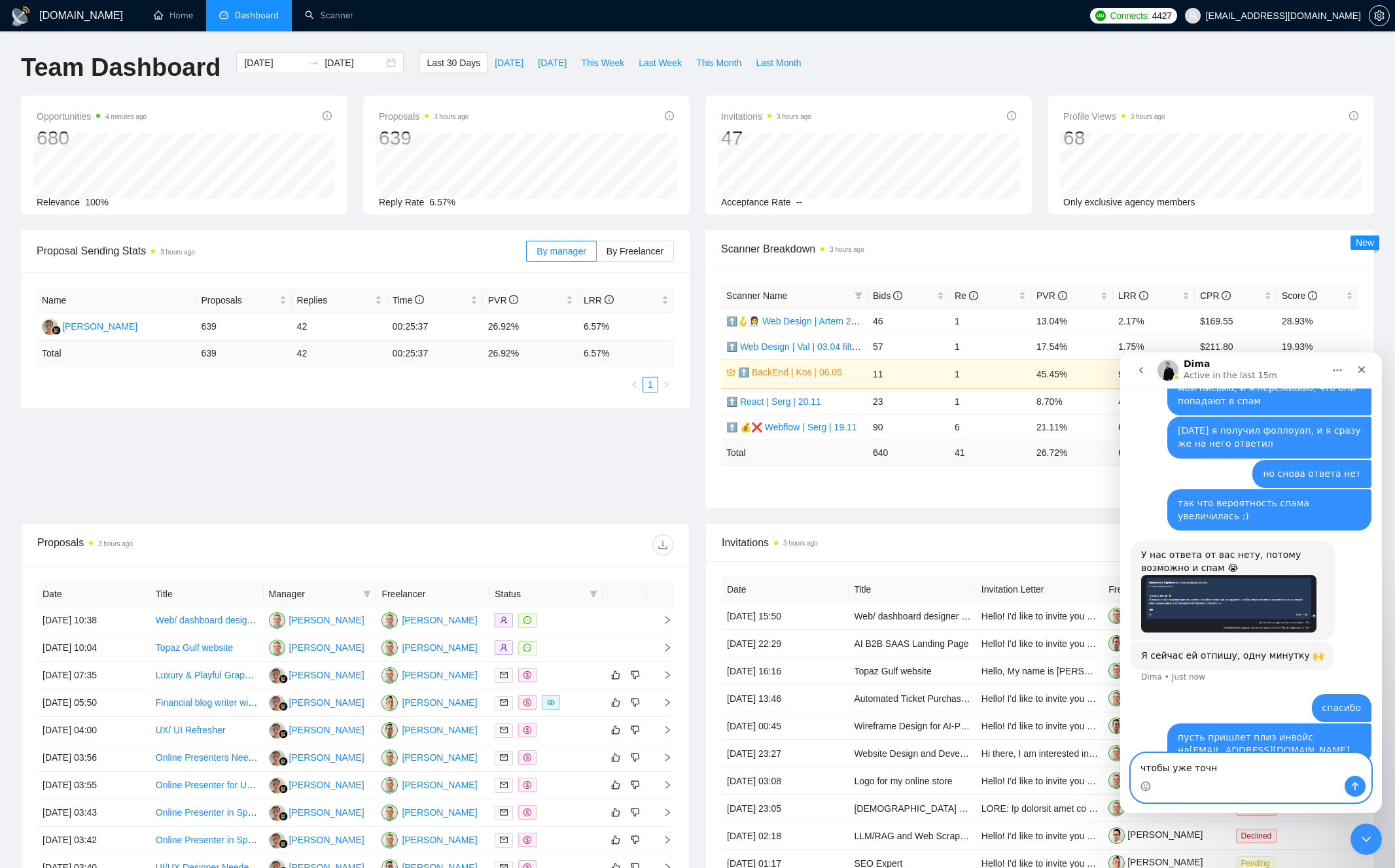
type textarea "чтобы уже точно"
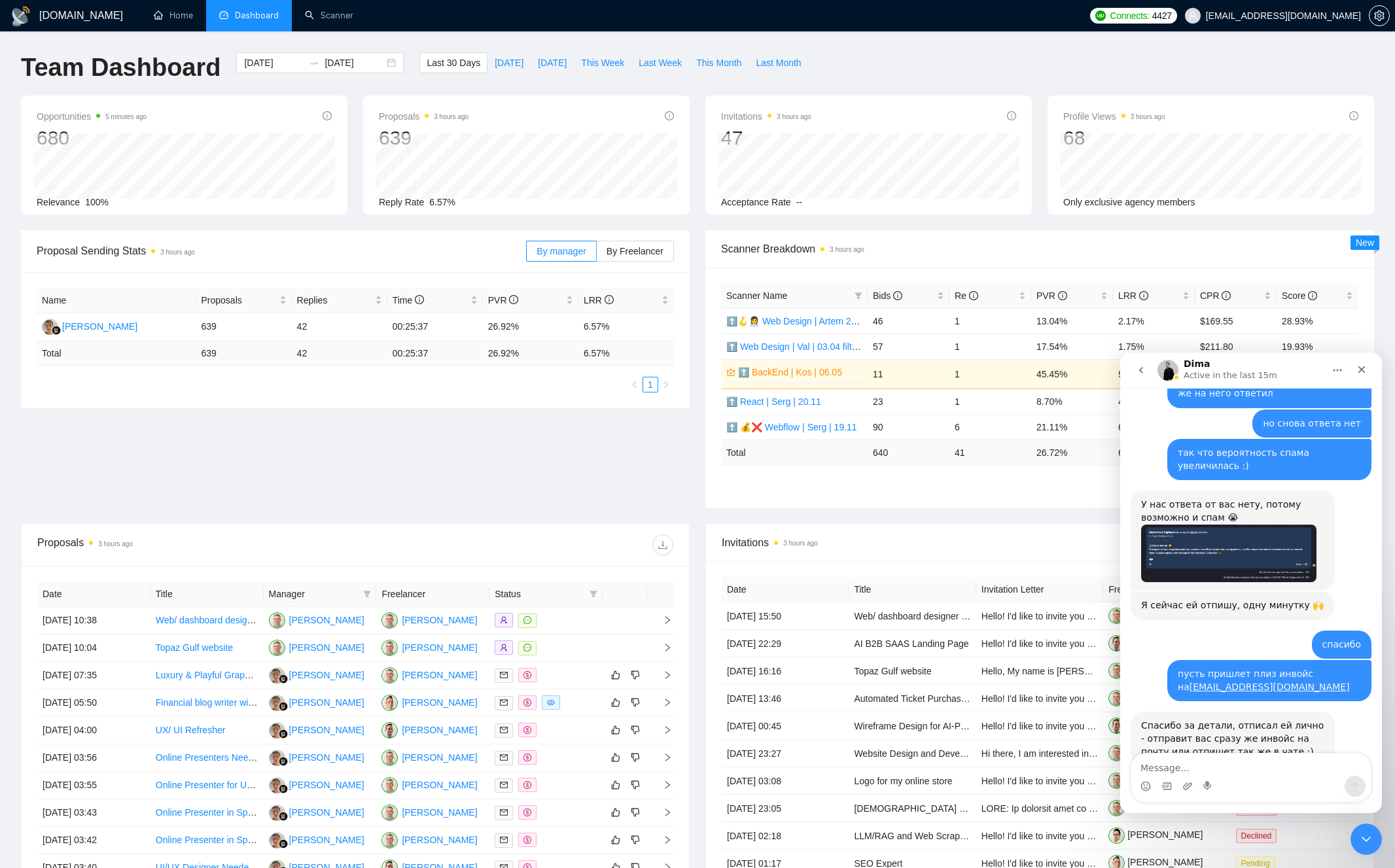
scroll to position [540, 0]
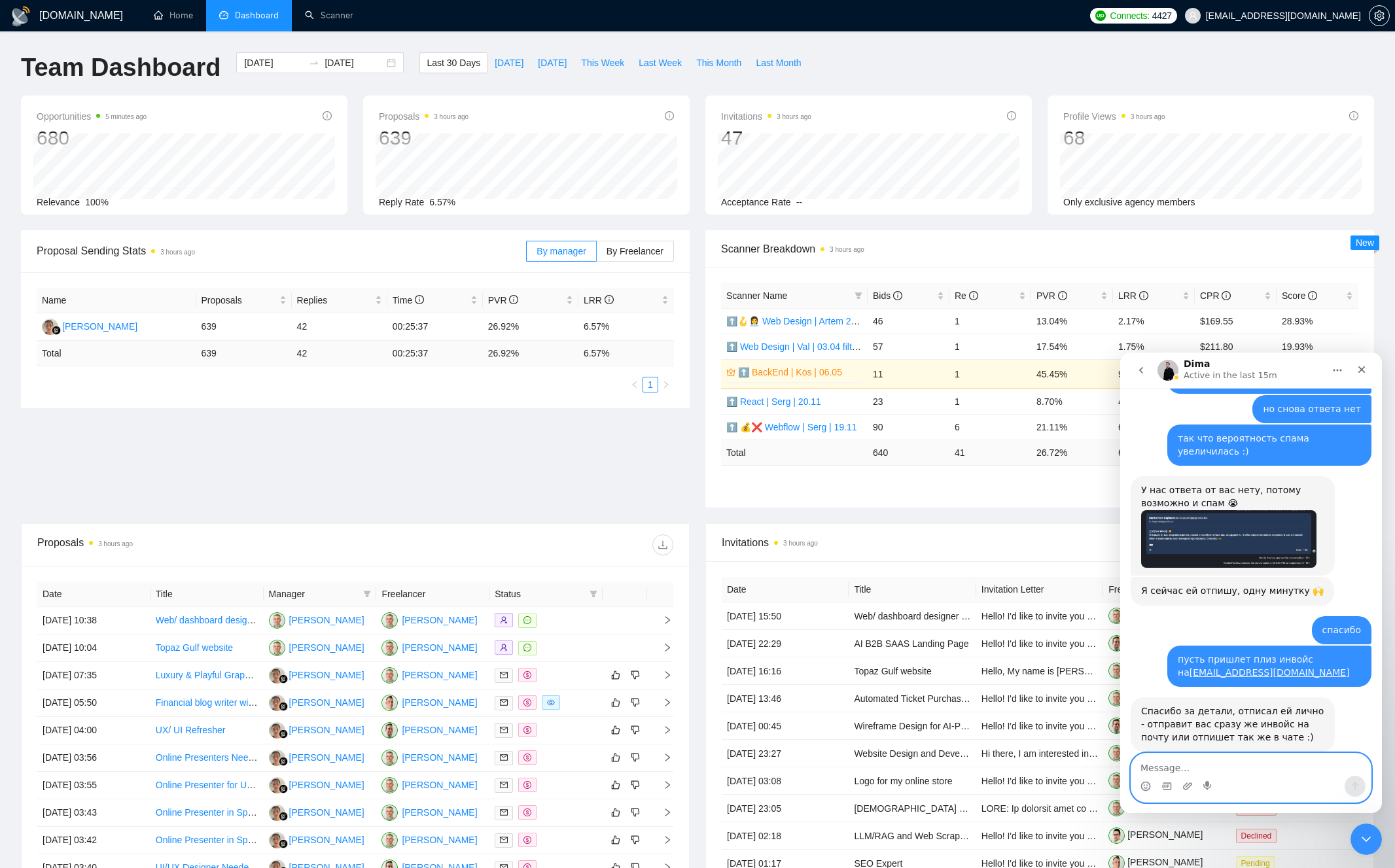
click at [1262, 765] on textarea "Message…" at bounding box center [1251, 765] width 240 height 22
click at [1280, 772] on textarea "Message…" at bounding box center [1251, 765] width 240 height 22
click at [1275, 766] on textarea "Message…" at bounding box center [1251, 765] width 240 height 22
type textarea "спасибо"
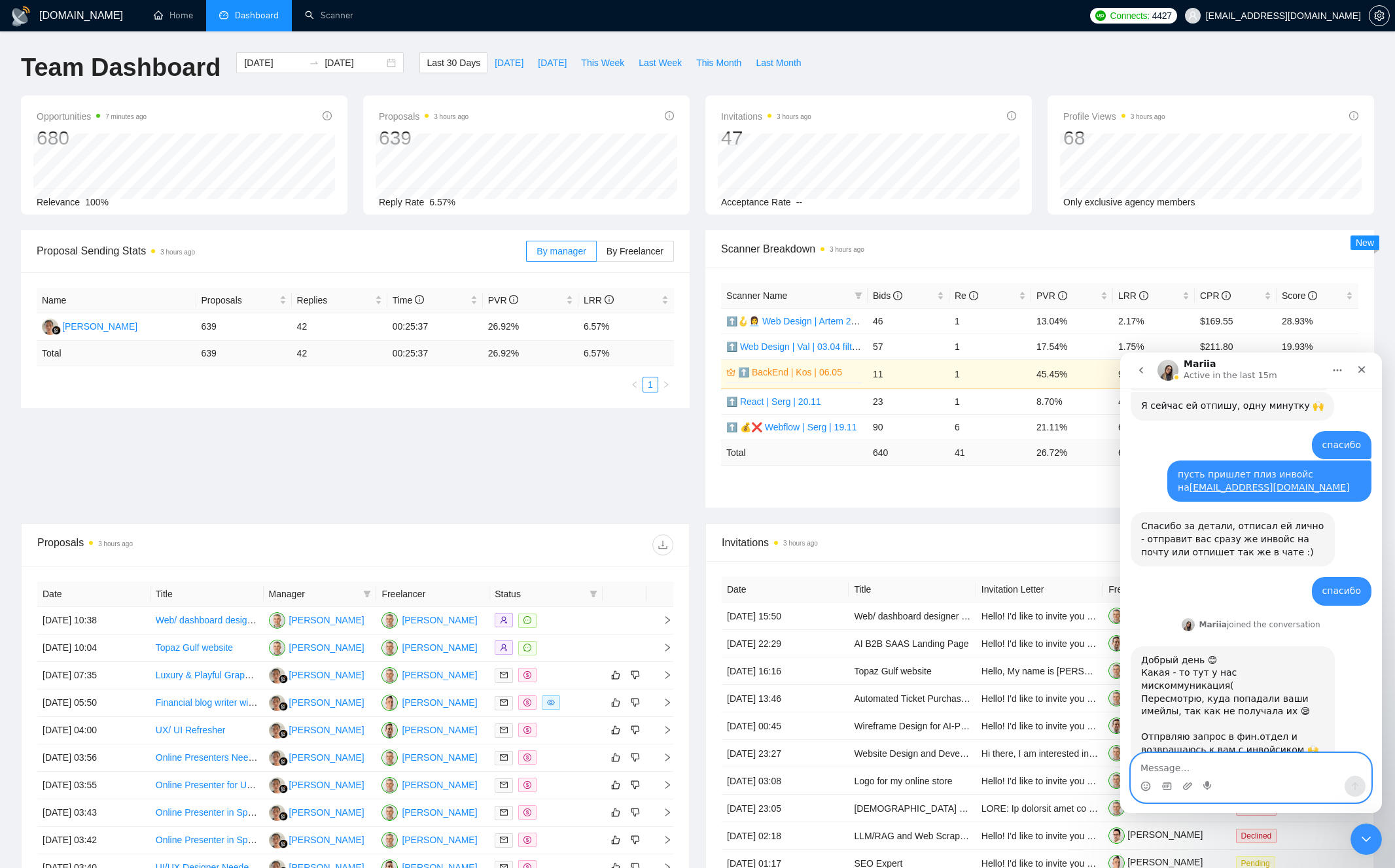
scroll to position [724, 0]
click at [1277, 770] on textarea "Message…" at bounding box center [1251, 765] width 240 height 22
click at [1266, 771] on textarea "Message…" at bounding box center [1251, 765] width 240 height 22
type textarea "[PERSON_NAME], я так и понял, что письма не доходят"
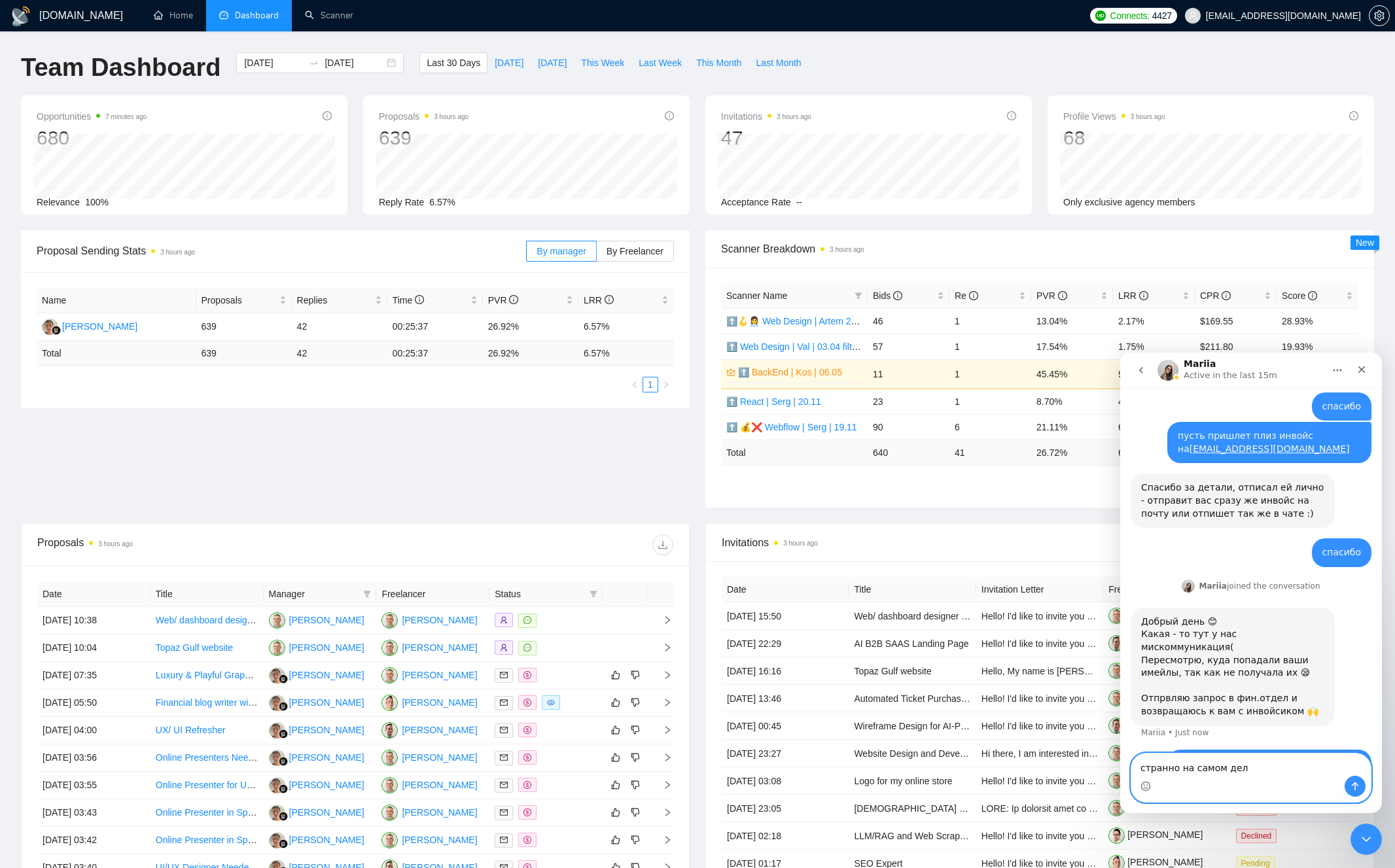
type textarea "странно на самом деле"
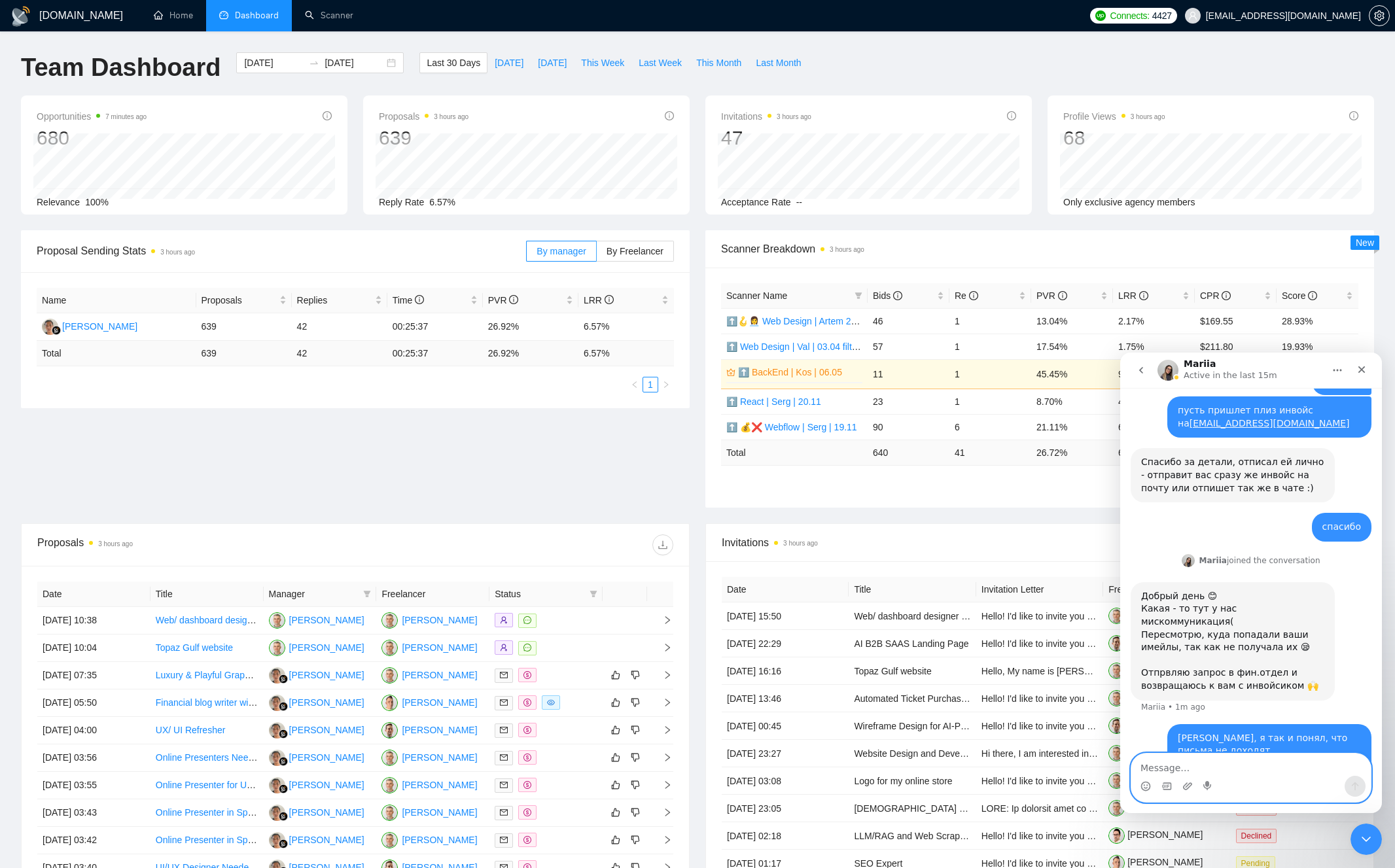
scroll to position [794, 0]
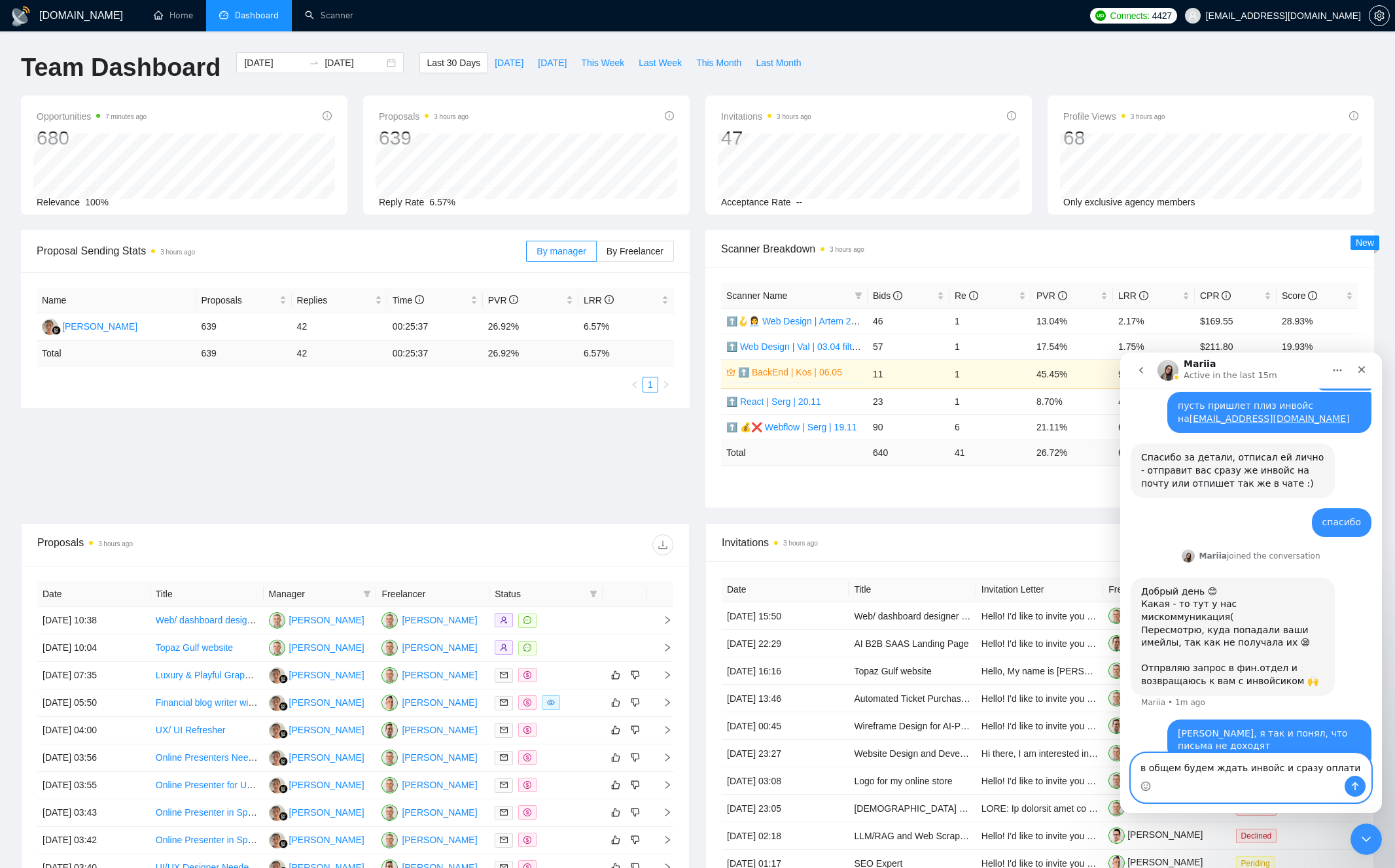
type textarea "в общем будем ждать инвойс и сразу оплатим"
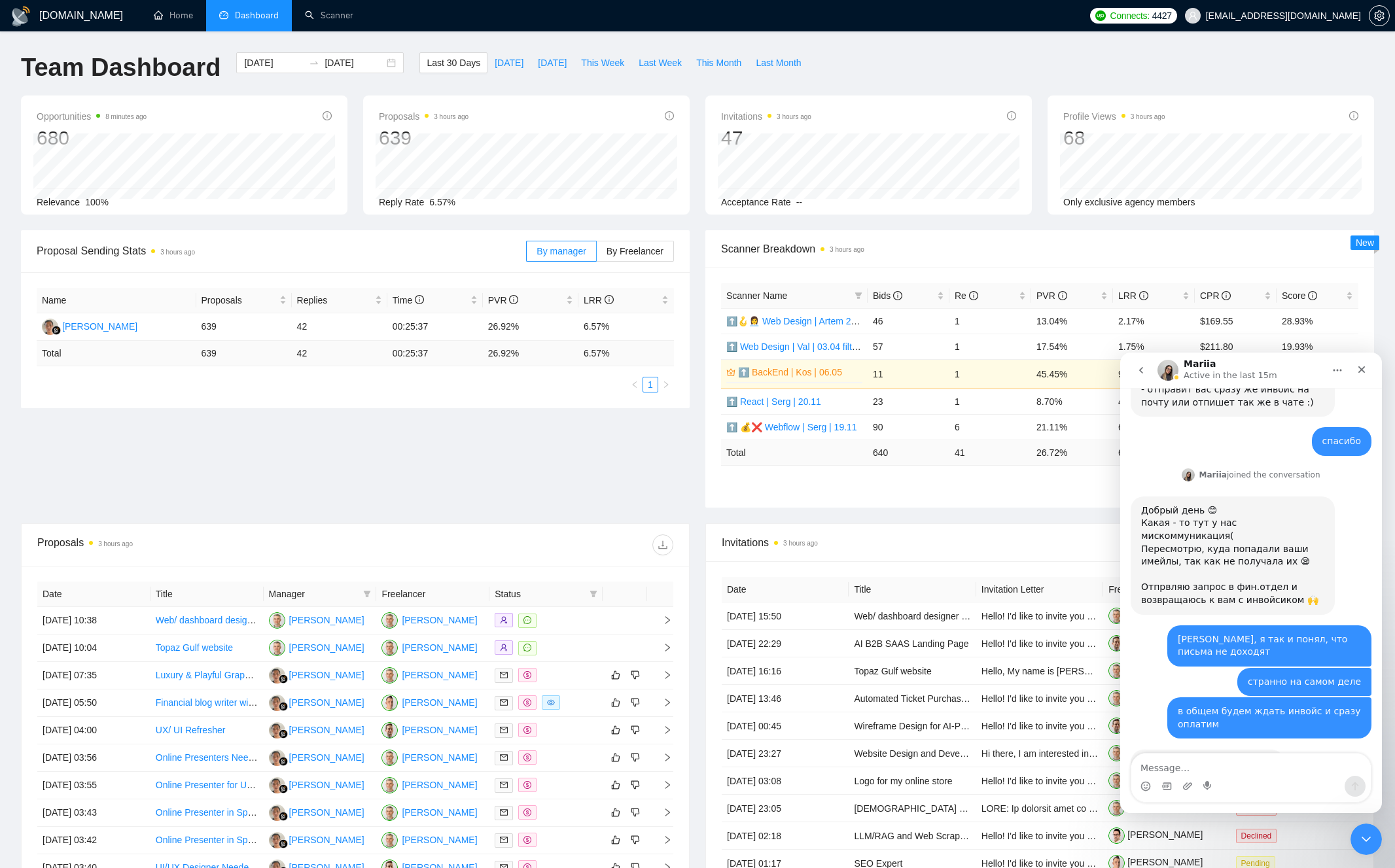
scroll to position [875, 0]
